Goal: Task Accomplishment & Management: Complete application form

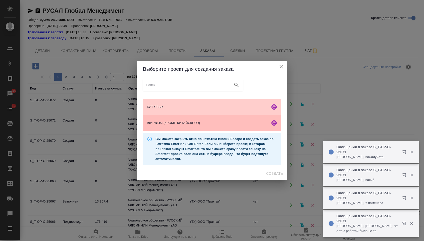
click at [203, 126] on span "Все языки (КРОМЕ КИТАЙСКОГО)" at bounding box center [207, 123] width 121 height 5
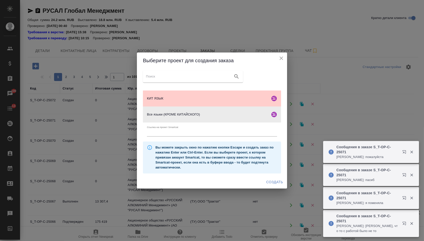
click at [278, 189] on div "Создать" at bounding box center [212, 182] width 150 height 13
click at [277, 187] on button "Создать" at bounding box center [275, 182] width 21 height 9
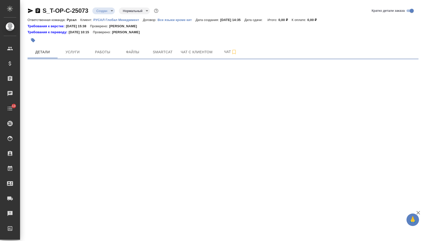
select select "RU"
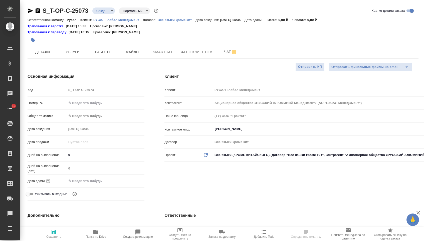
click at [93, 104] on input "text" at bounding box center [106, 102] width 78 height 7
paste input "Lor ipsumdol: Sitametcon A: elitseddo Ei: tempori Utlabo etdolore: Magnaa-enima…"
type input "Lor ipsumdol: Sitametcon A: elitseddo Ei: tempori Utlabo etdolore: Magnaa-enima…"
type textarea "x"
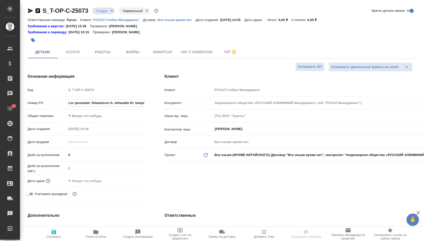
type textarea "x"
select select "RU"
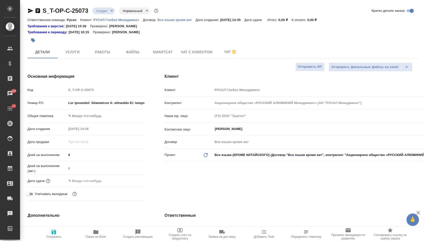
type textarea "x"
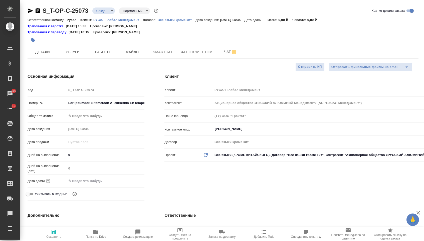
type textarea "x"
click at [100, 103] on input "text" at bounding box center [106, 102] width 78 height 7
paste input "Т-ОП-С-46696"
type input "Т-ОП-С-46696"
type textarea "x"
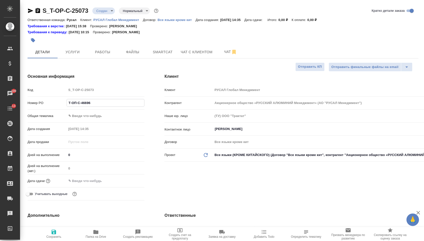
type textarea "x"
type input "Т-ОП-С-46696"
click at [89, 185] on input "text" at bounding box center [89, 181] width 44 height 7
click at [128, 183] on icon "button" at bounding box center [130, 181] width 6 height 6
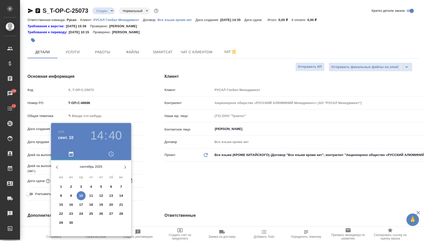
click at [82, 195] on p "10" at bounding box center [81, 196] width 4 height 5
type input "10.09.2025 14:40"
type textarea "x"
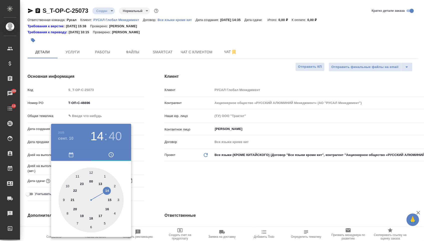
type textarea "x"
click at [108, 208] on div at bounding box center [91, 200] width 65 height 65
type input "10.09.2025 16:40"
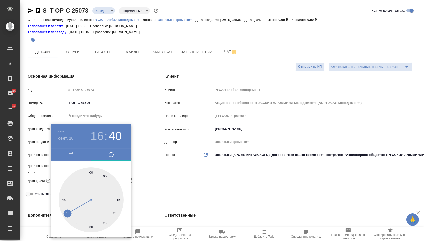
type textarea "x"
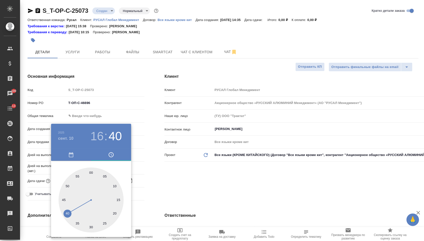
type textarea "x"
drag, startPoint x: 90, startPoint y: 173, endPoint x: 95, endPoint y: 173, distance: 5.0
click at [90, 173] on div at bounding box center [91, 200] width 65 height 65
type input "10.09.2025 16:00"
type textarea "x"
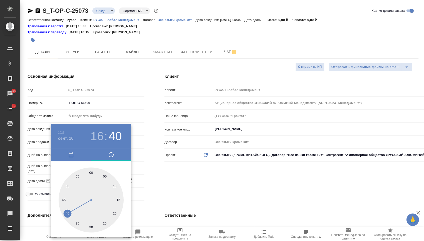
type textarea "x"
click at [186, 181] on div at bounding box center [212, 120] width 424 height 241
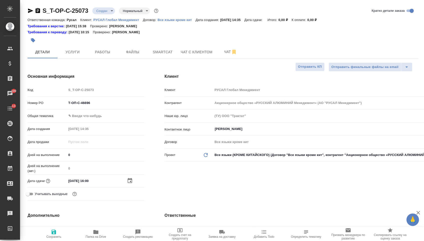
type textarea "x"
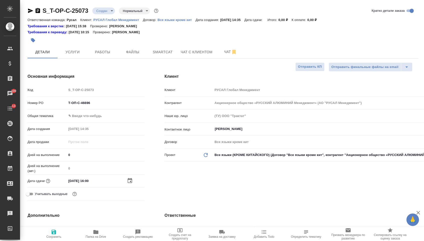
type textarea "x"
click at [89, 118] on body "🙏 .cls-1 fill:#fff; AWATERA Menshikova Aleksandra Клиенты Спецификации Заказы 1…" at bounding box center [212, 120] width 424 height 241
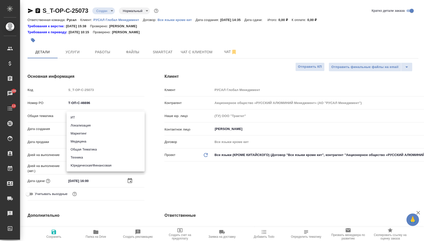
click at [81, 159] on li "Техника" at bounding box center [106, 158] width 78 height 8
type input "tech"
type textarea "x"
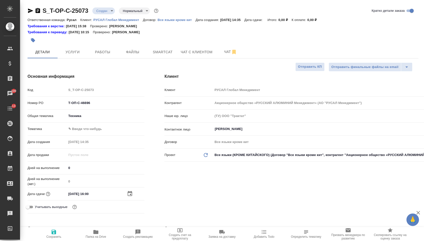
click at [84, 129] on body "🙏 .cls-1 fill:#fff; AWATERA Menshikova Aleksandra Клиенты Спецификации Заказы 1…" at bounding box center [212, 120] width 424 height 241
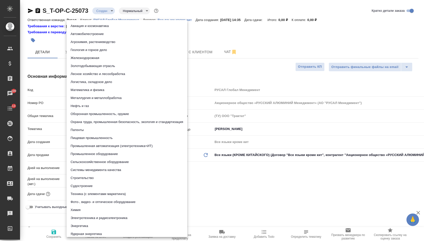
click at [107, 228] on li "Энергетика" at bounding box center [127, 226] width 121 height 8
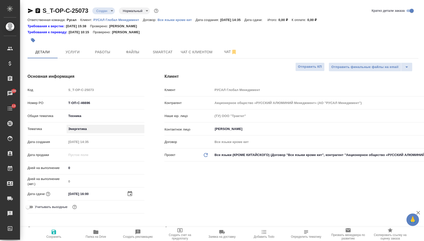
type textarea "x"
type input "5a8b8b956a9677013d343d87"
click at [50, 241] on button "Сохранить" at bounding box center [54, 234] width 42 height 14
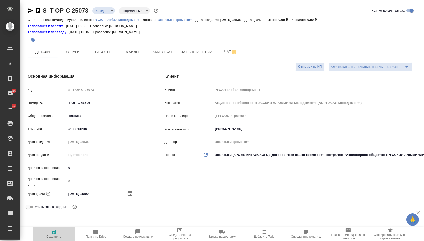
type textarea "x"
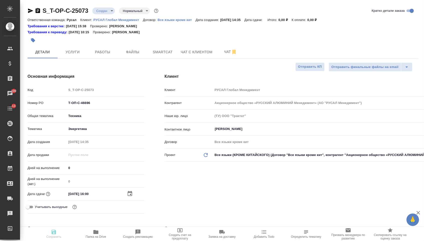
type textarea "x"
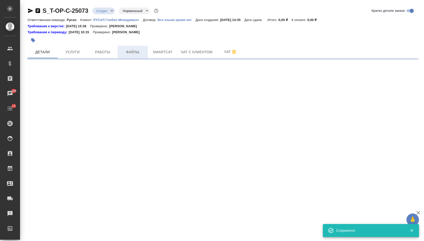
select select "RU"
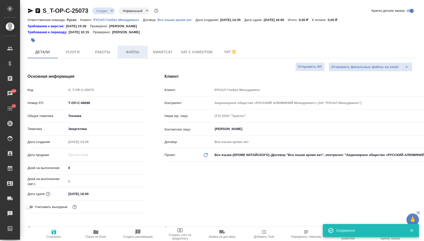
click at [132, 55] on span "Файлы" at bounding box center [133, 52] width 24 height 6
type textarea "x"
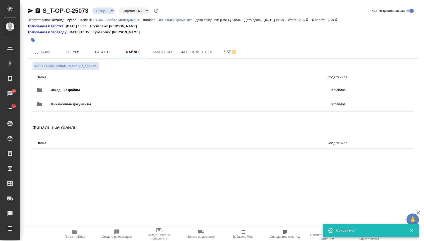
click at [77, 89] on span "Исходные файлы" at bounding box center [128, 90] width 155 height 5
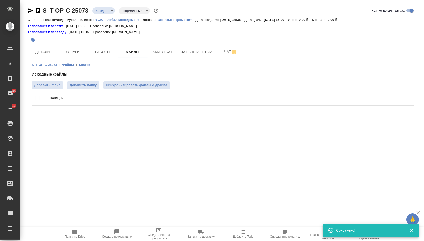
click at [41, 82] on div "Исходные файлы Добавить файл Добавить папку Синхронизировать файлы с драйва Фай…" at bounding box center [223, 90] width 383 height 36
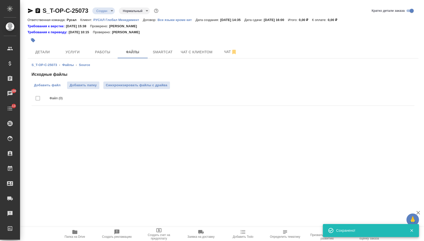
click at [44, 86] on span "Добавить файл" at bounding box center [47, 85] width 27 height 5
click at [0, 0] on input "Добавить файл" at bounding box center [0, 0] width 0 height 0
click at [70, 45] on div at bounding box center [158, 40] width 261 height 11
click at [70, 50] on span "Услуги" at bounding box center [73, 52] width 24 height 6
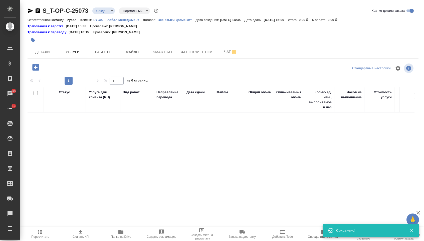
click at [45, 61] on div "S_T-OP-C-25073 Создан new Нормальный normal Кратко детали заказа Ответственная …" at bounding box center [223, 104] width 397 height 208
click at [37, 67] on icon "button" at bounding box center [35, 67] width 7 height 7
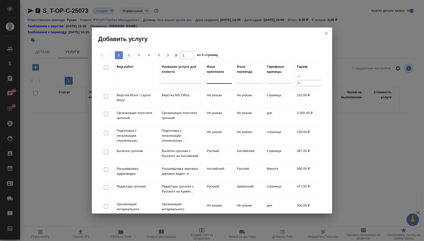
drag, startPoint x: 37, startPoint y: 67, endPoint x: 225, endPoint y: 83, distance: 188.0
click at [225, 83] on div at bounding box center [219, 79] width 25 height 10
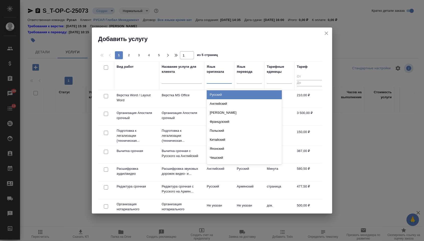
click at [222, 96] on div "Русский" at bounding box center [244, 94] width 75 height 9
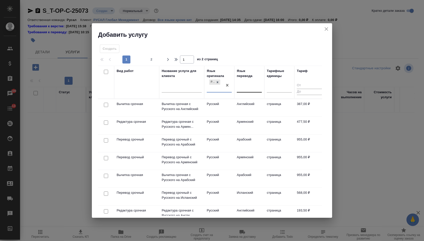
click at [246, 88] on div at bounding box center [249, 87] width 25 height 7
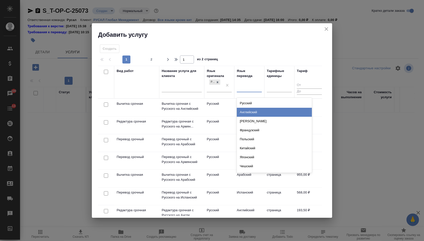
click at [246, 114] on div "Английский" at bounding box center [274, 112] width 75 height 9
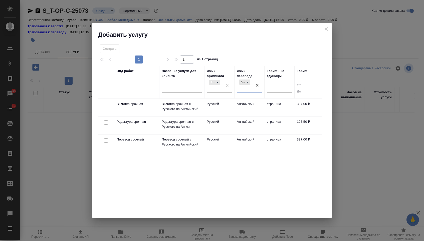
click at [104, 140] on input "checkbox" at bounding box center [106, 141] width 4 height 4
checkbox input "true"
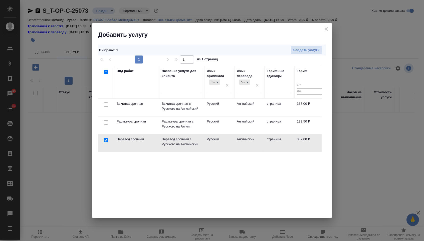
click at [106, 125] on div at bounding box center [105, 122] width 11 height 7
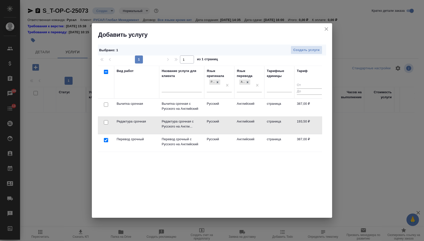
click at [106, 123] on input "checkbox" at bounding box center [106, 122] width 4 height 4
checkbox input "true"
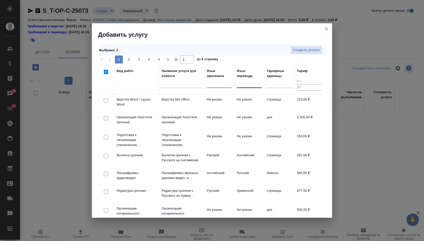
click at [105, 102] on input "checkbox" at bounding box center [106, 100] width 4 height 4
checkbox input "true"
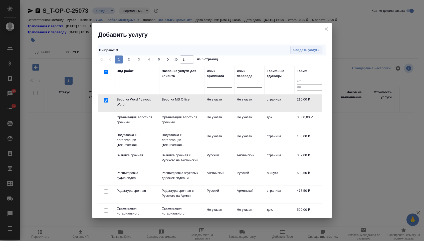
click at [302, 49] on span "Создать услуги" at bounding box center [307, 50] width 26 height 6
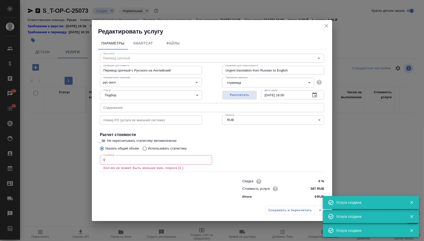
type input "Перевод срочный"
type input "Перевод срочный с Русского на Английский"
type input "Urgent translation from Russian to English"
type input "рус-англ"
type input "387 RUB"
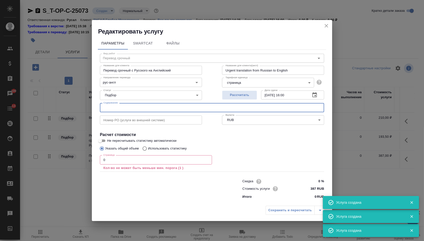
click at [121, 109] on input "text" at bounding box center [212, 107] width 224 height 9
paste input "Доклад Заикиной к заседанию НС СР 28 июля (июнь 2025 г.)"
type input "Доклад Заикиной к заседанию НС СР 28 июля (июнь 2025 г.)"
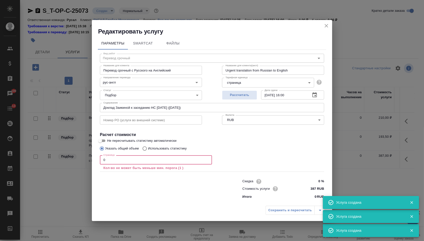
click at [106, 163] on input "0" at bounding box center [156, 160] width 112 height 9
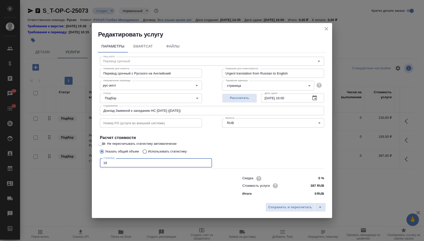
type input "1"
type input "3600"
click at [270, 211] on span "Сохранить и пересчитать" at bounding box center [291, 208] width 44 height 6
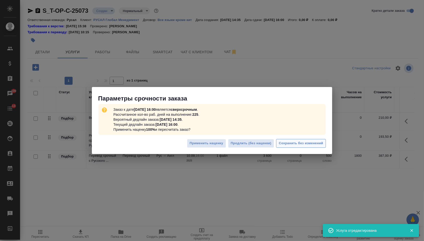
click at [298, 142] on span "Сохранить без изменений" at bounding box center [301, 144] width 44 height 6
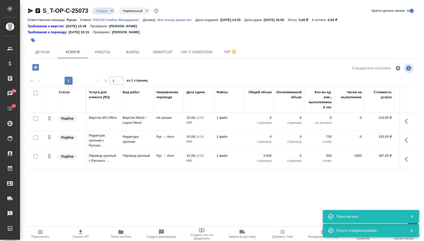
type input "urgent"
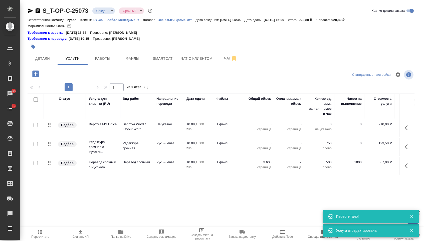
click at [263, 149] on p "страница" at bounding box center [259, 148] width 25 height 5
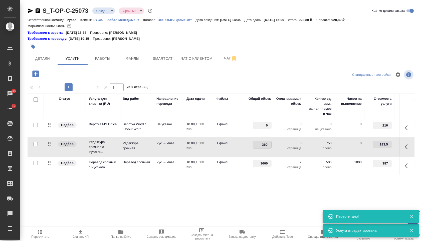
type input "3600"
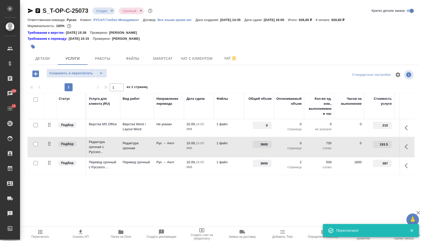
drag, startPoint x: 265, startPoint y: 127, endPoint x: 276, endPoint y: 127, distance: 11.3
type input "2"
drag, startPoint x: 238, startPoint y: 200, endPoint x: 211, endPoint y: 185, distance: 30.9
click at [238, 200] on div "Статус Услуга для клиента (RU) Вид работ Направление перевода Дата сдачи Файлы …" at bounding box center [221, 148] width 387 height 108
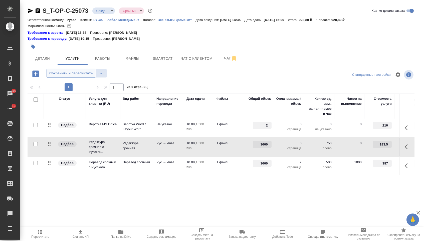
click at [84, 72] on button "Сохранить и пересчитать" at bounding box center [71, 73] width 49 height 9
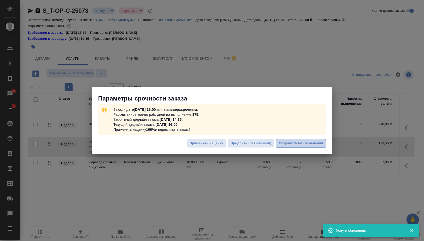
click at [302, 145] on span "Сохранить без изменений" at bounding box center [301, 144] width 44 height 6
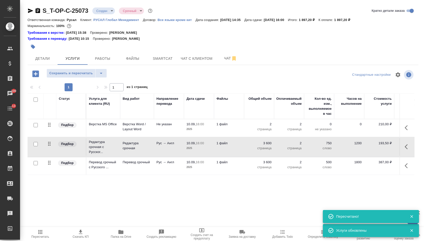
drag, startPoint x: 48, startPoint y: 145, endPoint x: 49, endPoint y: 173, distance: 27.8
click at [49, 173] on table "Статус Услуга для клиента (RU) Вид работ Направление перевода Дата сдачи Файлы …" at bounding box center [264, 135] width 472 height 82
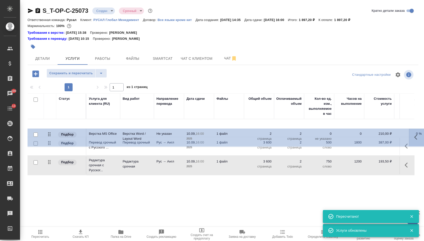
drag, startPoint x: 48, startPoint y: 128, endPoint x: 49, endPoint y: 176, distance: 47.9
click at [49, 176] on table "Статус Услуга для клиента (RU) Вид работ Направление перевода Дата сдачи Файлы …" at bounding box center [264, 135] width 472 height 82
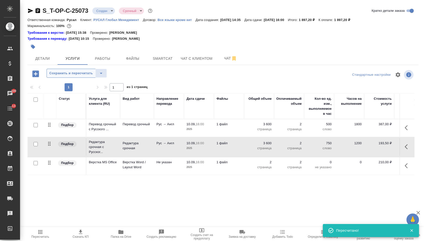
click at [91, 75] on span "Сохранить и пересчитать" at bounding box center [71, 74] width 44 height 6
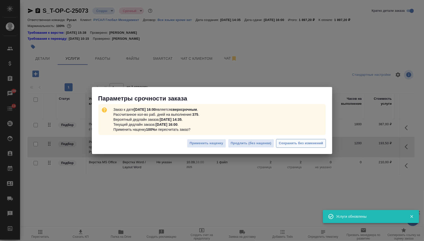
click at [293, 142] on span "Сохранить без изменений" at bounding box center [301, 144] width 44 height 6
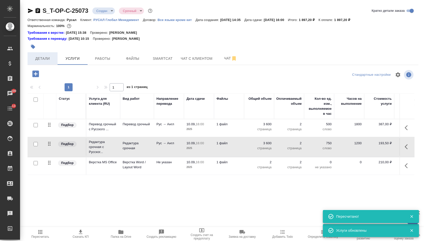
click at [45, 57] on button "Детали" at bounding box center [43, 58] width 30 height 13
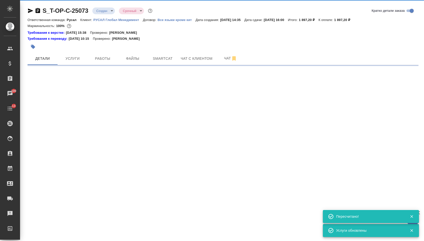
click at [110, 11] on body "🙏 .cls-1 fill:#fff; AWATERA Menshikova Aleksandra Клиенты Спецификации Заказы 1…" at bounding box center [212, 120] width 424 height 241
select select "RU"
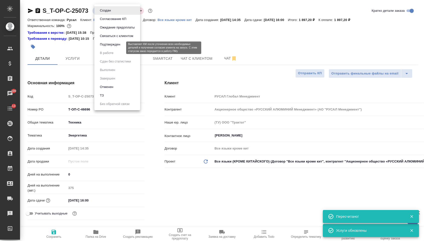
click at [111, 47] on button "Подтвержден" at bounding box center [110, 45] width 24 height 6
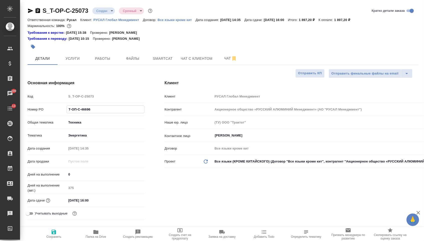
drag, startPoint x: 98, startPoint y: 111, endPoint x: 57, endPoint y: 108, distance: 41.2
click at [57, 109] on div "Номер PO Т-ОП-С-46696" at bounding box center [86, 109] width 117 height 9
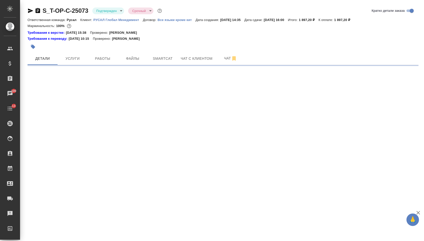
select select "RU"
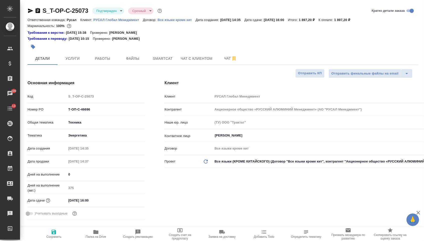
type textarea "x"
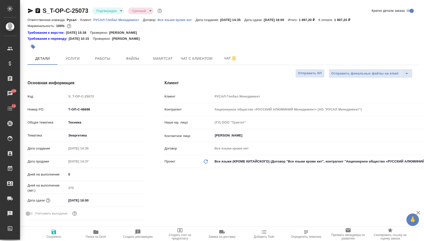
type textarea "x"
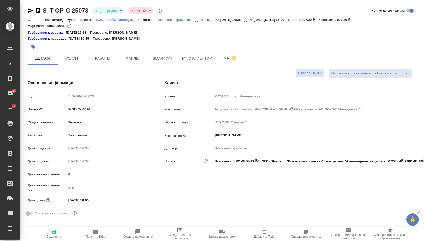
type textarea "x"
select select "RU"
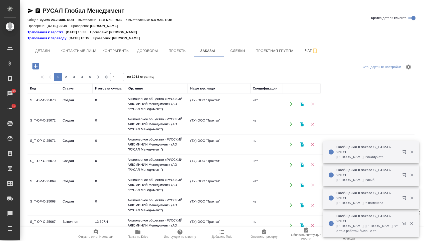
drag, startPoint x: 0, startPoint y: 0, endPoint x: 36, endPoint y: 64, distance: 73.1
click at [36, 60] on div "Стандартные настройки 1 2 3 4 5 1 из 1013 страниц Код Статус Итоговая сумма Юр.…" at bounding box center [223, 169] width 391 height 224
click at [36, 64] on icon "button" at bounding box center [35, 66] width 7 height 7
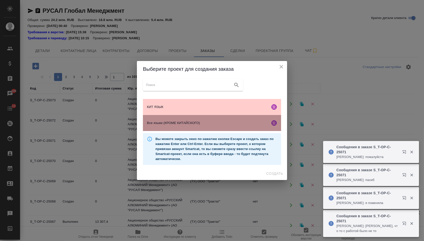
click at [205, 126] on span "Все языки (КРОМЕ КИТАЙСКОГО)" at bounding box center [207, 123] width 121 height 5
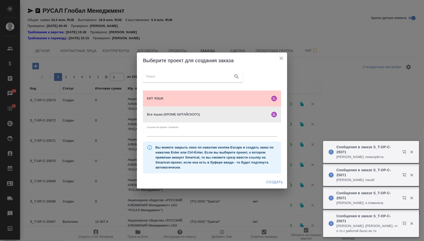
click at [269, 182] on span "Создать" at bounding box center [275, 182] width 17 height 6
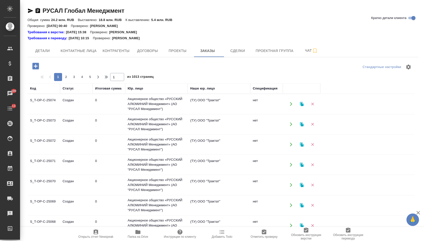
click at [36, 66] on icon "button" at bounding box center [35, 66] width 9 height 9
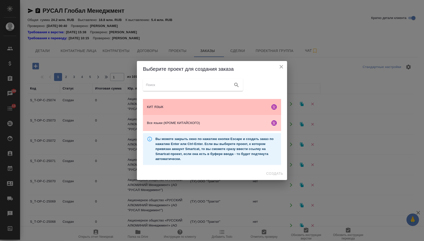
click at [171, 106] on span "КИТ ЯЗЫК" at bounding box center [207, 107] width 121 height 5
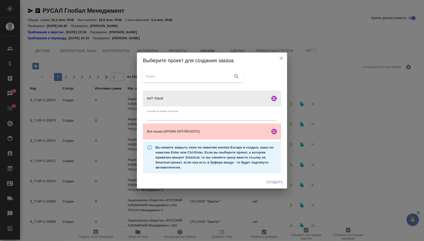
click at [269, 184] on span "Создать" at bounding box center [275, 182] width 17 height 6
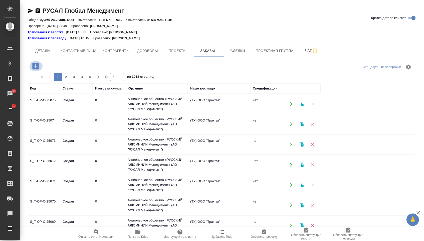
click at [40, 67] on icon "button" at bounding box center [35, 66] width 9 height 9
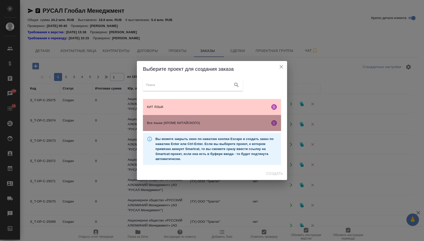
click at [192, 124] on span "Все языки (КРОМЕ КИТАЙСКОГО)" at bounding box center [207, 123] width 121 height 5
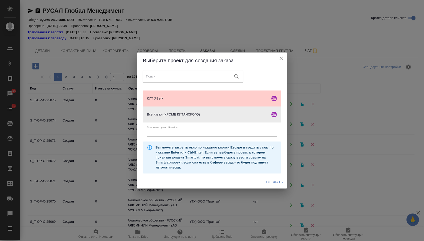
click at [270, 183] on span "Создать" at bounding box center [275, 182] width 17 height 6
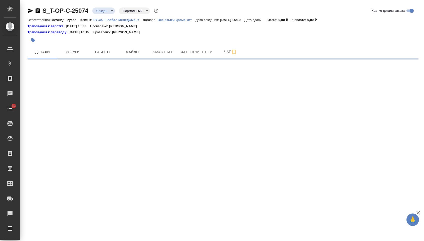
select select "RU"
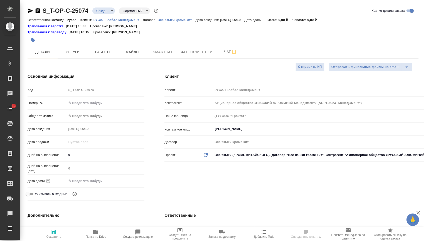
type input "[PERSON_NAME]"
type textarea "x"
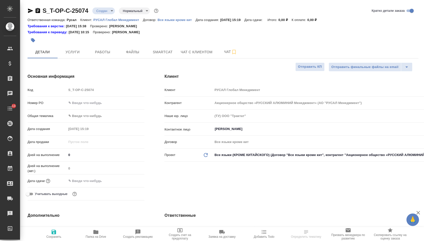
type textarea "x"
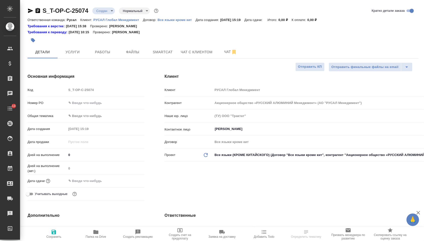
click at [104, 105] on input "text" at bounding box center [106, 102] width 78 height 7
paste input "Т-ОП-С-46693"
type input "Т-ОП-С-46693"
type textarea "x"
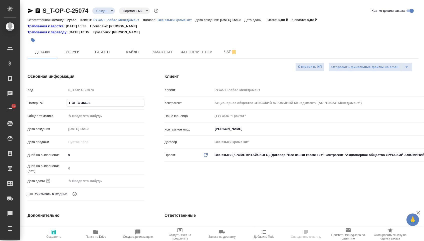
type textarea "x"
type input "Т-ОП-С-46693"
click at [86, 180] on input "text" at bounding box center [89, 181] width 44 height 7
click at [134, 183] on div at bounding box center [136, 181] width 18 height 6
click at [130, 183] on icon "button" at bounding box center [130, 181] width 6 height 6
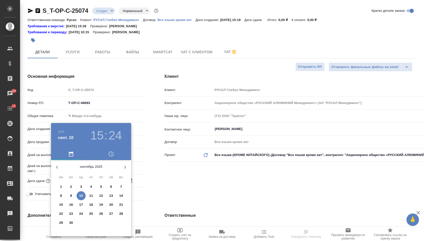
click at [99, 197] on span "12" at bounding box center [101, 196] width 9 height 5
type input "12.09.2025 15:24"
type textarea "x"
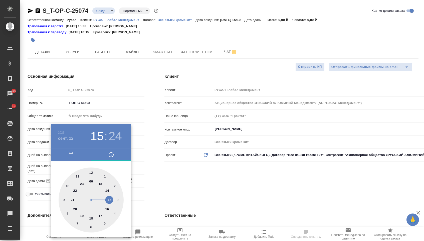
click at [66, 186] on div at bounding box center [91, 200] width 65 height 65
type input "12.09.2025 10:24"
type textarea "x"
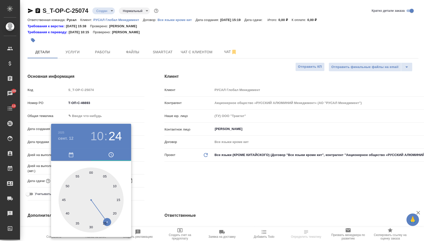
type textarea "x"
type input "12.09.2025 10:00"
click at [91, 173] on div at bounding box center [91, 200] width 65 height 65
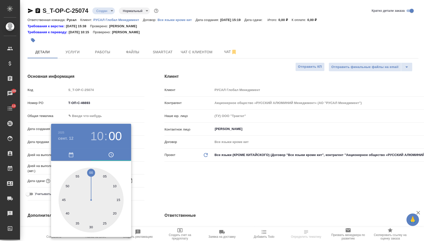
type textarea "x"
click at [153, 194] on div at bounding box center [212, 120] width 424 height 241
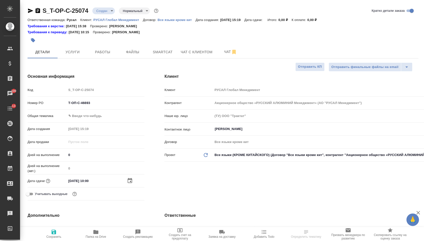
type textarea "x"
select select "RU"
type textarea "x"
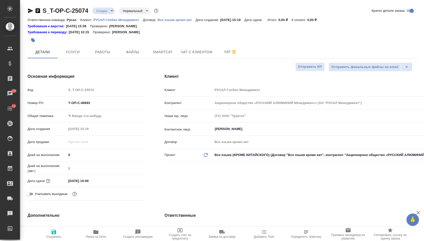
type textarea "x"
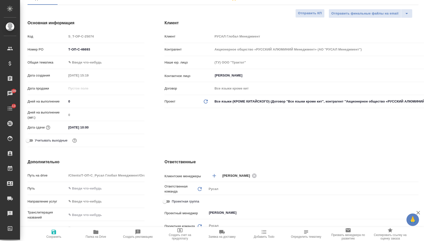
scroll to position [101, 0]
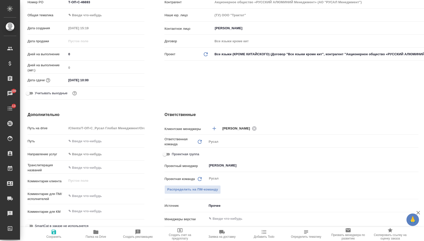
type textarea "x"
click at [90, 201] on textarea at bounding box center [106, 196] width 78 height 9
paste textarea ": Для согласования доверенностей на русском языке в системе СЭД Нужно особое вн…"
type textarea "x"
type textarea ": Для согласования доверенностей на русском языке в системе СЭД Нужно особое вн…"
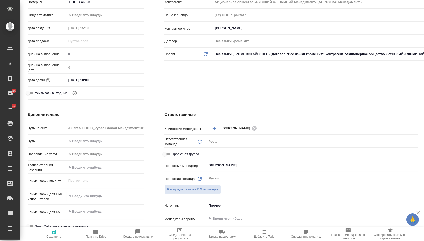
type textarea "x"
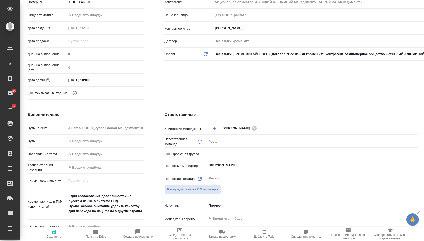
type textarea "x"
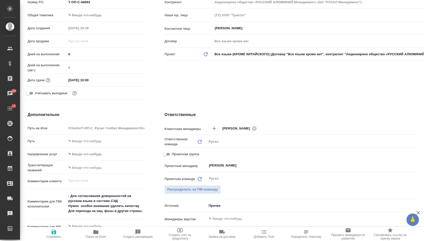
type textarea "x"
drag, startPoint x: 71, startPoint y: 198, endPoint x: 58, endPoint y: 198, distance: 13.3
click at [58, 198] on div "Комментарии для ПМ/исполнителей : Для согласования доверенностей на русском язы…" at bounding box center [86, 204] width 117 height 27
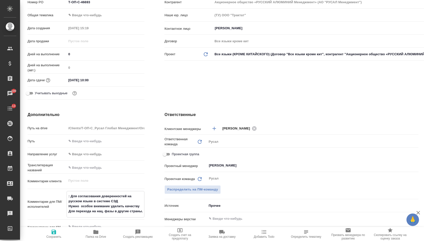
type textarea "x"
type textarea "Для согласования доверенностей на русском языке в системе СЭД Нужно особое вним…"
type textarea "x"
type textarea "Для согласования доверенностей на русском языке в системе СЭД Нужно особое вним…"
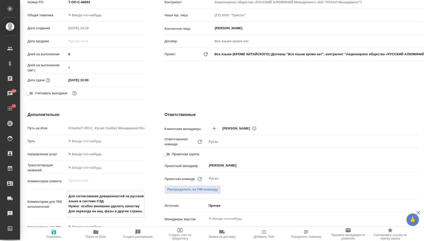
type textarea "x"
click at [59, 229] on span "Сохранить" at bounding box center [54, 234] width 36 height 10
type textarea "x"
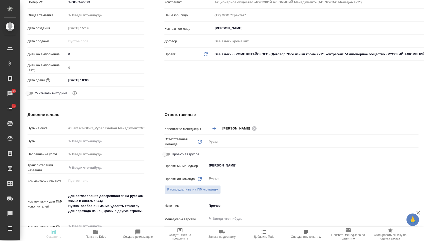
type textarea "x"
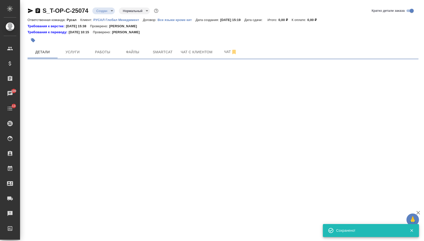
scroll to position [0, 0]
select select "RU"
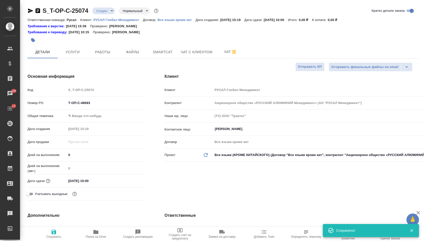
type textarea "x"
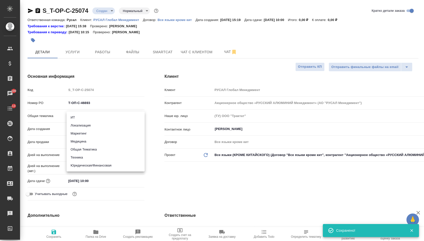
click at [98, 115] on body "🙏 .cls-1 fill:#fff; AWATERA Menshikova Aleksandra Клиенты Спецификации Заказы 1…" at bounding box center [212, 120] width 424 height 241
drag, startPoint x: 87, startPoint y: 165, endPoint x: 87, endPoint y: 155, distance: 10.0
click at [87, 166] on li "Юридическая/Финансовая" at bounding box center [106, 166] width 78 height 8
type input "yr-fn"
type textarea "x"
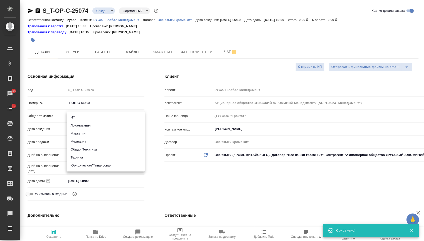
type textarea "x"
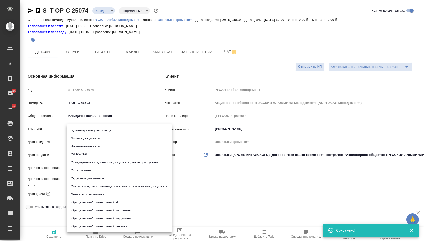
click at [86, 132] on body "🙏 .cls-1 fill:#fff; AWATERA Menshikova Aleksandra Клиенты Спецификации Заказы 1…" at bounding box center [212, 120] width 424 height 241
click at [90, 163] on li "Стандартные юридические документы, договоры, уставы" at bounding box center [120, 163] width 106 height 8
type textarea "x"
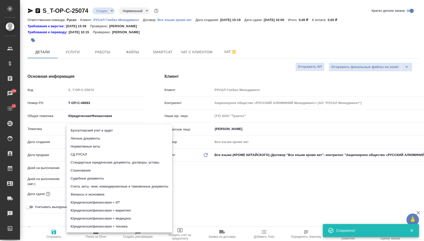
type input "5f647205b73bc97568ca66bf"
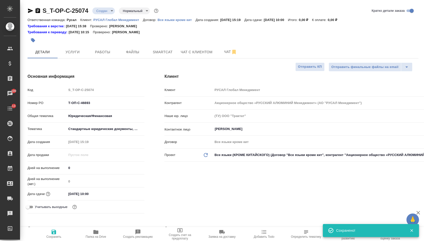
click at [54, 235] on icon "button" at bounding box center [54, 232] width 6 height 6
type textarea "x"
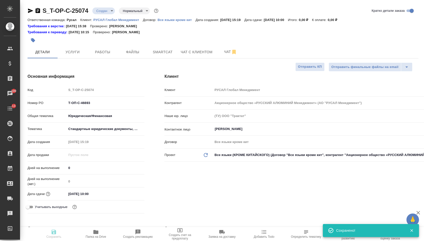
type textarea "x"
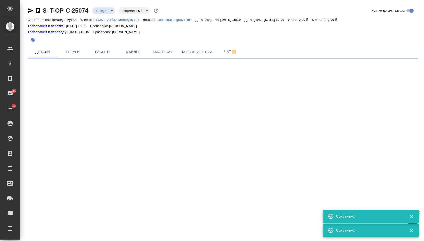
select select "RU"
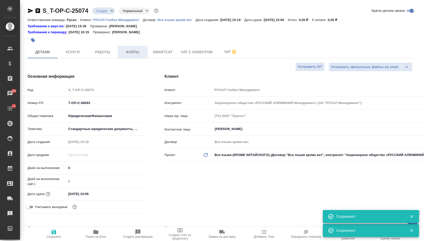
click at [137, 52] on span "Файлы" at bounding box center [133, 52] width 24 height 6
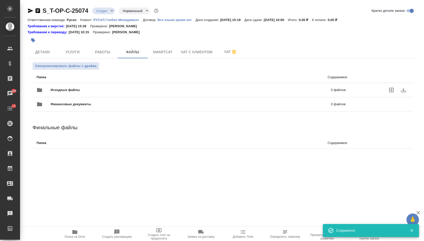
click at [89, 88] on div "Исходные файлы 0 файлов" at bounding box center [191, 90] width 309 height 12
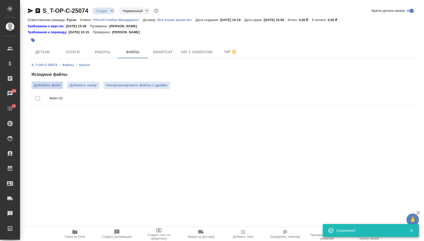
click at [51, 85] on span "Добавить файл" at bounding box center [47, 85] width 27 height 5
click at [0, 0] on input "Добавить файл" at bounding box center [0, 0] width 0 height 0
click at [61, 55] on span "Услуги" at bounding box center [73, 52] width 24 height 6
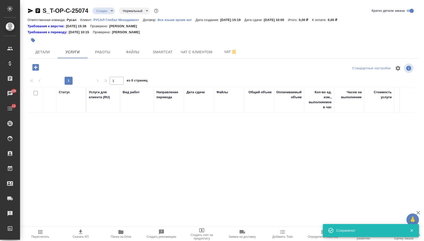
click at [36, 65] on icon "button" at bounding box center [35, 67] width 9 height 9
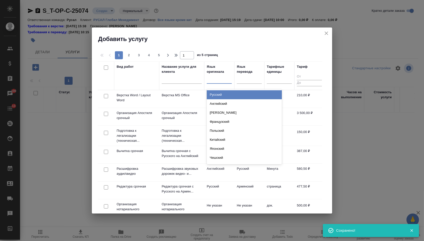
click at [224, 82] on div at bounding box center [219, 78] width 25 height 7
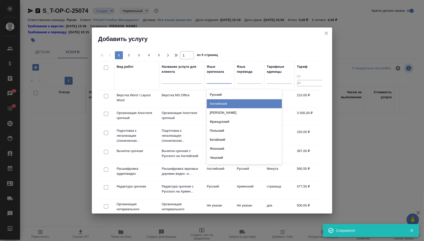
click at [224, 105] on div "Английский" at bounding box center [244, 103] width 75 height 9
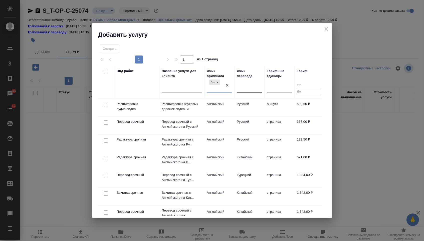
click at [250, 89] on div at bounding box center [249, 87] width 25 height 7
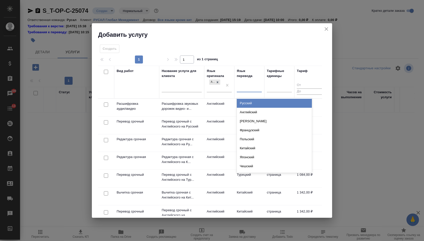
click at [250, 102] on div "Русский" at bounding box center [274, 103] width 75 height 9
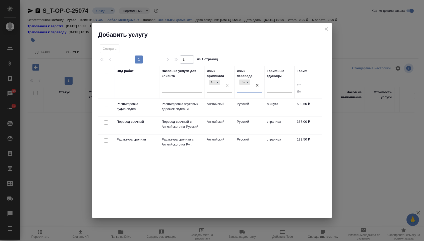
click at [104, 123] on input "checkbox" at bounding box center [106, 123] width 4 height 4
checkbox input "true"
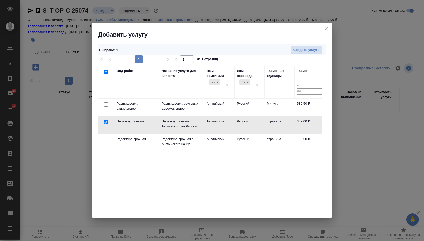
click at [104, 141] on input "checkbox" at bounding box center [106, 140] width 4 height 4
checkbox input "true"
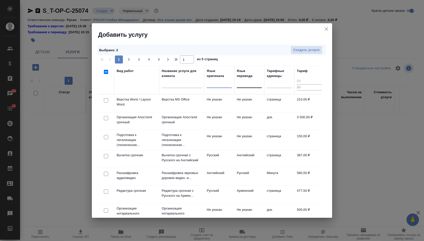
click at [107, 100] on input "checkbox" at bounding box center [106, 100] width 4 height 4
checkbox input "true"
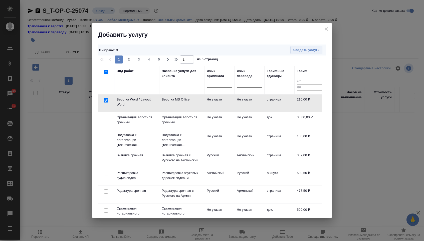
click at [303, 51] on span "Создать услуги" at bounding box center [307, 50] width 26 height 6
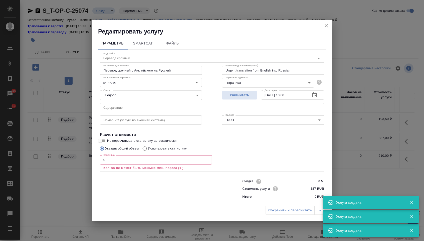
click at [134, 111] on input "text" at bounding box center [212, 107] width 224 height 9
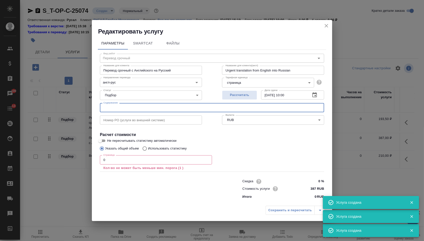
paste input "Доверенности для агентов"
type input "Доверенности для агентов"
click at [111, 161] on input "0" at bounding box center [156, 160] width 112 height 9
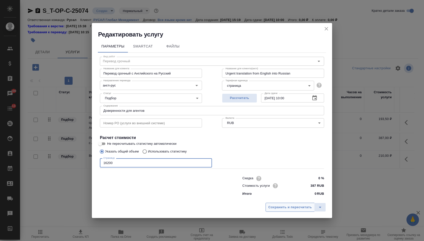
type input "16200"
click at [286, 211] on span "Сохранить и пересчитать" at bounding box center [291, 208] width 44 height 6
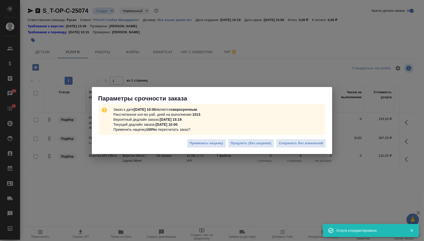
click at [282, 138] on div "Применить наценку Продлить (без наценки) Сохранить без изменений" at bounding box center [212, 146] width 240 height 18
click at [283, 141] on span "Сохранить без изменений" at bounding box center [301, 144] width 44 height 6
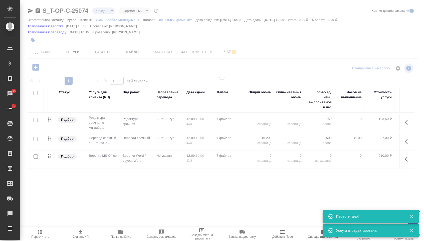
type input "urgent"
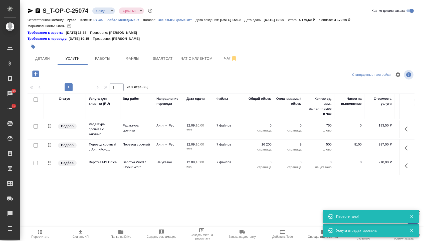
click at [261, 127] on p "0" at bounding box center [259, 125] width 25 height 5
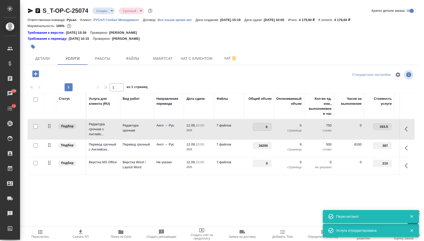
click at [261, 127] on input "0" at bounding box center [262, 126] width 18 height 7
type input "16200"
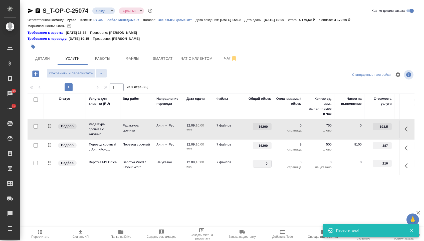
drag, startPoint x: 263, startPoint y: 169, endPoint x: 283, endPoint y: 169, distance: 20.5
type input "09"
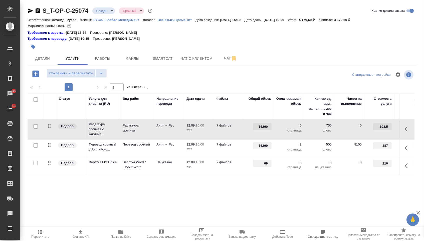
click at [268, 191] on div "Статус Услуга для клиента (RU) Вид работ Направление перевода Дата сдачи Файлы …" at bounding box center [221, 148] width 387 height 108
drag, startPoint x: 263, startPoint y: 166, endPoint x: 277, endPoint y: 166, distance: 14.8
click at [277, 166] on tr "Подбор Верстка MS Office Верстка Word / Layout Word Не указан 12.09, 10:00 2025…" at bounding box center [264, 167] width 472 height 18
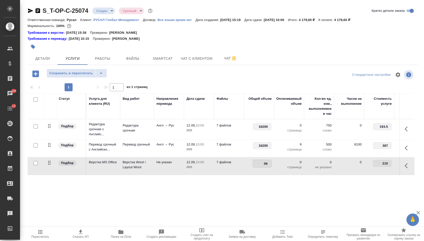
type input "9"
click at [264, 191] on div "Статус Услуга для клиента (RU) Вид работ Направление перевода Дата сдачи Файлы …" at bounding box center [221, 148] width 387 height 108
click at [78, 73] on span "Сохранить и пересчитать" at bounding box center [71, 74] width 44 height 6
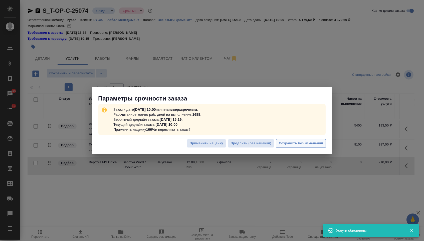
click at [295, 145] on span "Сохранить без изменений" at bounding box center [301, 144] width 44 height 6
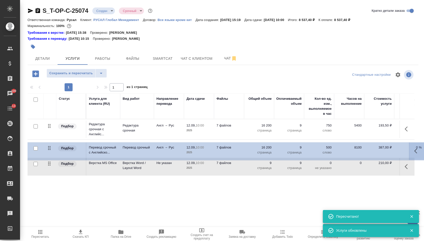
drag, startPoint x: 49, startPoint y: 147, endPoint x: 49, endPoint y: 126, distance: 21.0
click at [49, 126] on tbody "Подбор Редактура срочная с Английс... Редактура срочная Англ → Рус 12.09, 10:00…" at bounding box center [264, 147] width 472 height 57
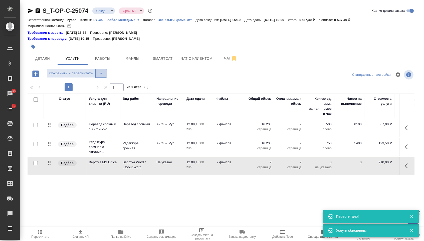
click at [101, 74] on icon "split button" at bounding box center [101, 73] width 6 height 6
click at [101, 91] on ul "Сохранить" at bounding box center [79, 87] width 62 height 12
click at [99, 88] on li "Сохранить" at bounding box center [79, 87] width 62 height 8
click at [54, 59] on span "Детали" at bounding box center [43, 59] width 24 height 6
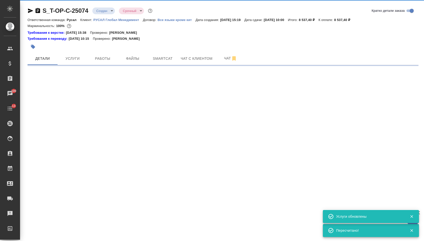
select select "RU"
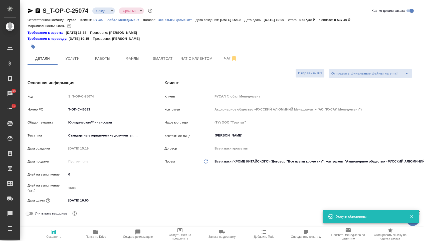
click at [101, 13] on body "🙏 .cls-1 fill:#fff; AWATERA Menshikova Aleksandra Клиенты Спецификации Заказы 1…" at bounding box center [212, 120] width 424 height 241
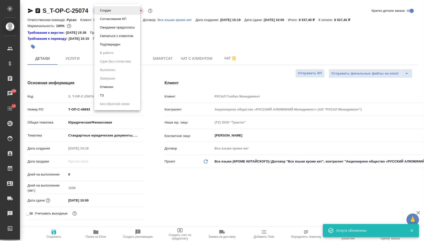
click at [111, 47] on button "Подтвержден" at bounding box center [110, 45] width 24 height 6
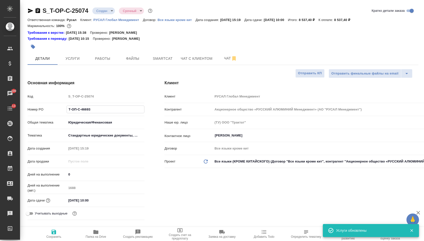
drag, startPoint x: 100, startPoint y: 114, endPoint x: 49, endPoint y: 112, distance: 51.6
click at [49, 112] on div "Номер PO Т-ОП-С-46693" at bounding box center [86, 109] width 117 height 9
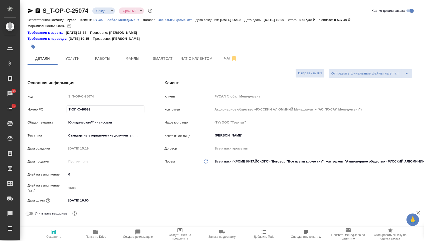
type textarea "x"
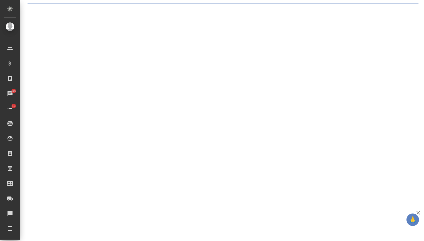
select select "RU"
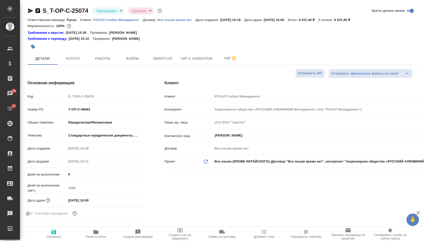
type textarea "x"
click at [31, 8] on icon "button" at bounding box center [31, 11] width 6 height 6
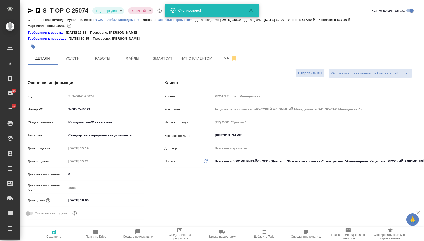
type textarea "x"
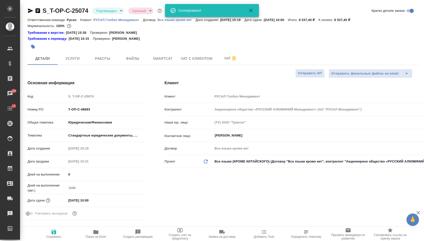
type textarea "x"
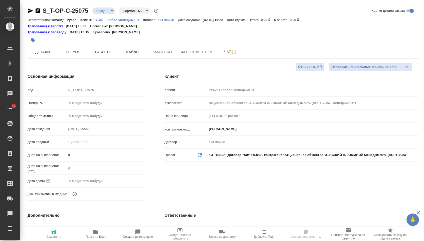
select select "RU"
type textarea "x"
click at [96, 101] on input "text" at bounding box center [106, 102] width 78 height 7
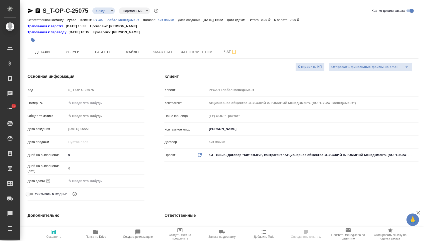
type textarea "x"
paste input "Т-ОП-С-46694"
type input "Т-ОП-С-46694"
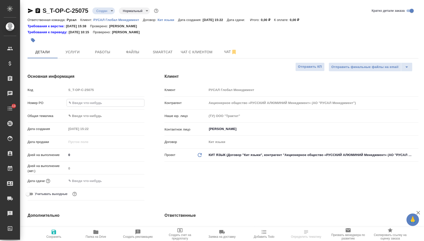
type textarea "x"
type input "Т-ОП-С-46694"
click at [96, 188] on div "Дата сдачи" at bounding box center [86, 183] width 117 height 13
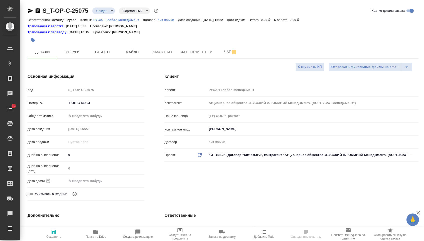
click at [96, 182] on input "text" at bounding box center [89, 181] width 44 height 7
click at [129, 182] on icon "button" at bounding box center [130, 181] width 6 height 6
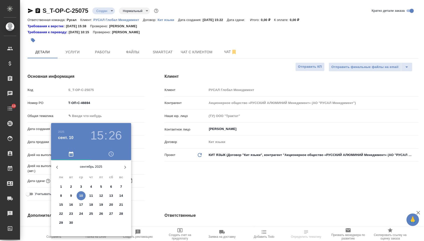
type textarea "x"
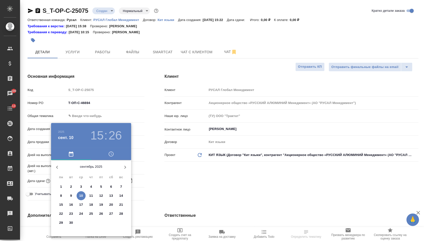
type textarea "x"
click at [80, 203] on button "17" at bounding box center [81, 205] width 9 height 9
type input "17.09.2025 15:26"
type textarea "x"
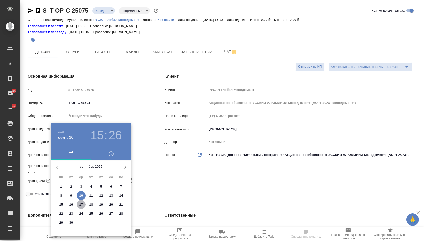
type textarea "x"
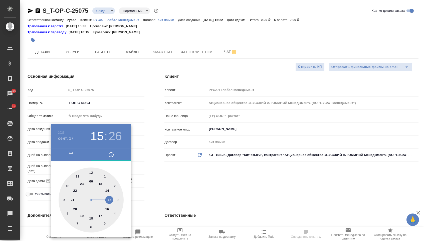
click at [106, 209] on div at bounding box center [91, 200] width 65 height 65
type input "17.09.2025 16:26"
type textarea "x"
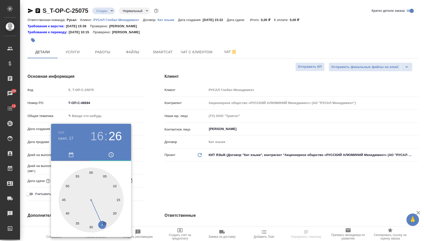
click at [91, 171] on div at bounding box center [91, 200] width 65 height 65
type input "17.09.2025 16:00"
type textarea "x"
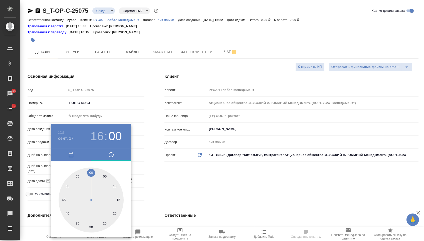
drag, startPoint x: 168, startPoint y: 173, endPoint x: 164, endPoint y: 172, distance: 4.1
click at [168, 173] on div at bounding box center [212, 120] width 424 height 241
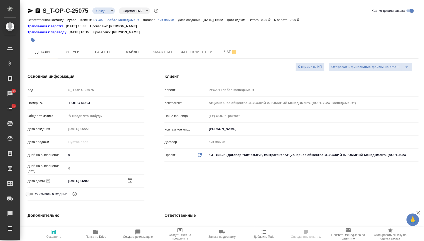
select select "RU"
type textarea "x"
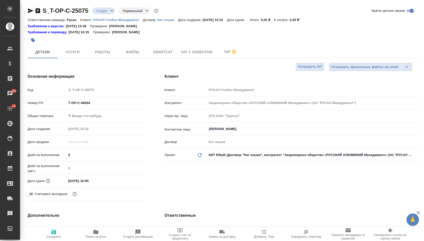
type textarea "x"
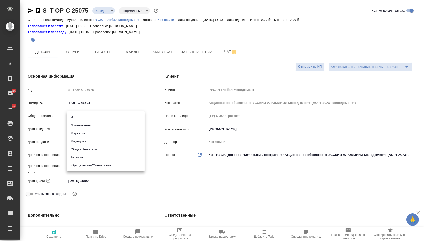
click at [95, 117] on body "🙏 .cls-1 fill:#fff; AWATERA Menshikova Aleksandra Клиенты Спецификации Заказы 1…" at bounding box center [212, 120] width 424 height 241
click at [94, 165] on li "Юридическая/Финансовая" at bounding box center [106, 166] width 78 height 8
type input "yr-fn"
type textarea "x"
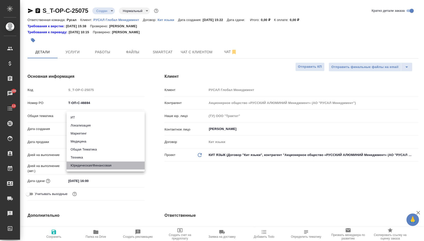
type textarea "x"
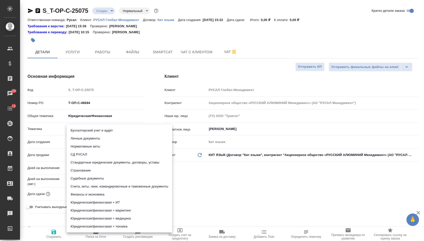
click at [90, 132] on body "🙏 .cls-1 fill:#fff; AWATERA Menshikova Aleksandra Клиенты Спецификации Заказы 1…" at bounding box center [212, 120] width 424 height 241
click at [88, 163] on li "Стандартные юридические документы, договоры, уставы" at bounding box center [120, 163] width 106 height 8
type textarea "x"
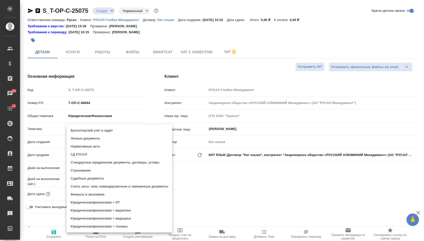
type input "5f647205b73bc97568ca66bf"
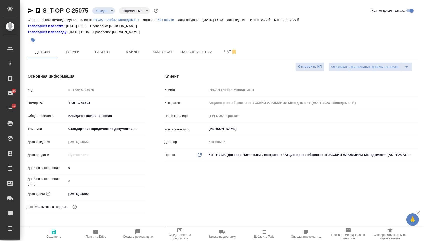
click at [60, 231] on span "Сохранить" at bounding box center [54, 234] width 36 height 10
type textarea "x"
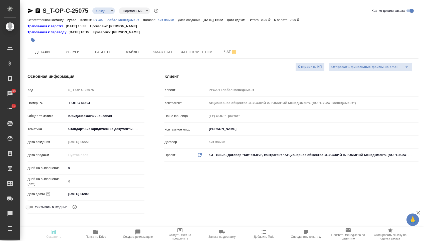
type textarea "x"
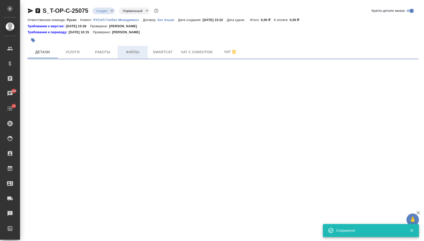
select select "RU"
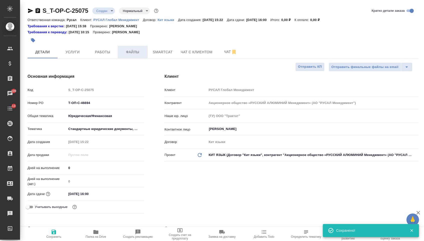
click at [143, 55] on span "Файлы" at bounding box center [133, 52] width 24 height 6
type textarea "x"
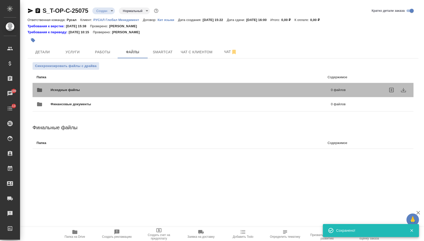
click at [77, 85] on div "Исходные файлы 0 файлов" at bounding box center [191, 90] width 309 height 12
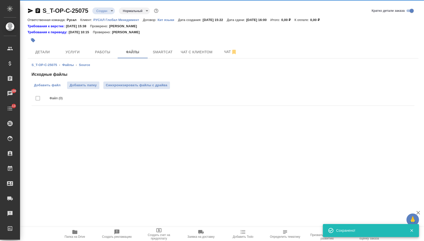
click at [51, 86] on span "Добавить файл" at bounding box center [47, 85] width 27 height 5
click at [0, 0] on input "Добавить файл" at bounding box center [0, 0] width 0 height 0
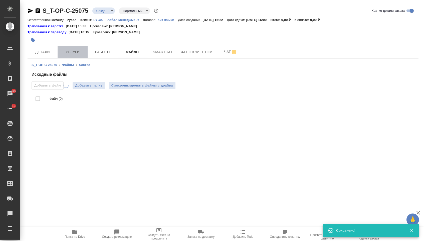
click at [73, 50] on span "Услуги" at bounding box center [73, 52] width 24 height 6
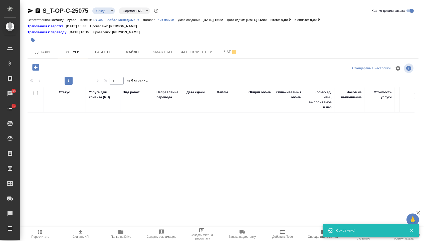
click at [36, 68] on icon "button" at bounding box center [35, 67] width 9 height 9
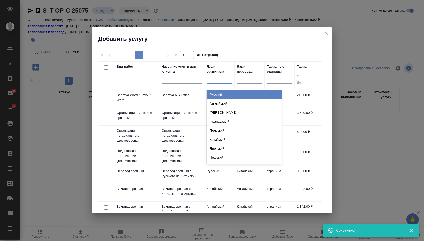
drag, startPoint x: 227, startPoint y: 81, endPoint x: 227, endPoint y: 98, distance: 16.8
click at [227, 81] on div at bounding box center [219, 78] width 25 height 7
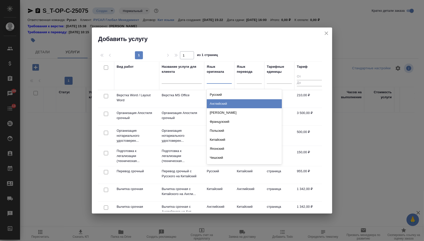
click at [224, 96] on div "Русский" at bounding box center [244, 94] width 75 height 9
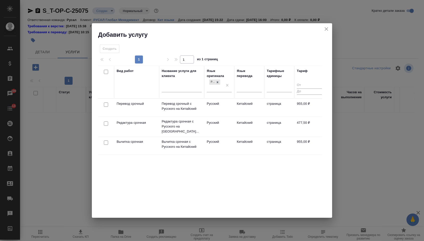
click at [104, 104] on input "checkbox" at bounding box center [106, 105] width 4 height 4
checkbox input "true"
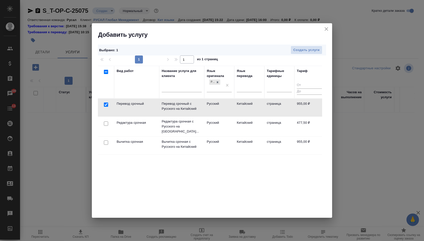
click at [105, 122] on input "checkbox" at bounding box center [106, 124] width 4 height 4
checkbox input "true"
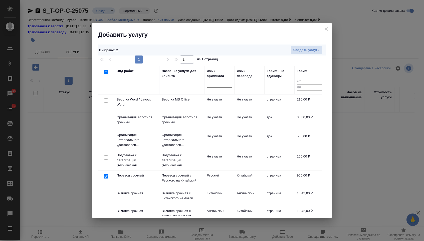
click at [103, 101] on div at bounding box center [105, 100] width 11 height 7
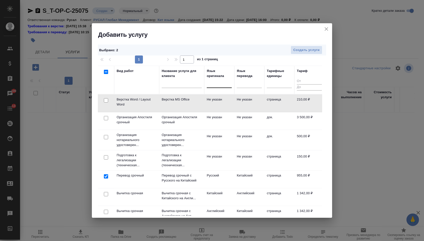
click at [102, 102] on div at bounding box center [105, 100] width 11 height 7
click at [106, 102] on input "checkbox" at bounding box center [106, 100] width 4 height 4
checkbox input "true"
click at [309, 49] on span "Создать услуги" at bounding box center [307, 50] width 26 height 6
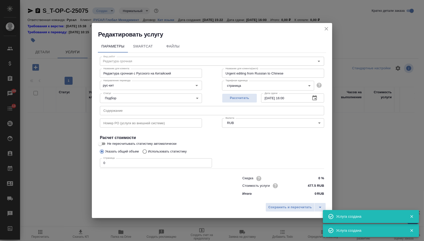
type input "Верстка Word / Layout Word"
type input "Верстка MS Office"
type input "Layout MS Office"
type input "Не указан"
type input "210 RUB"
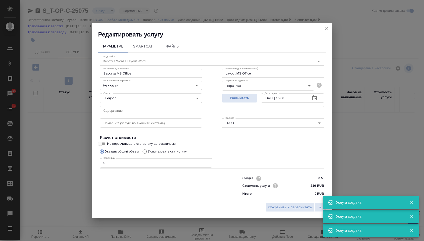
type input "Перевод срочный"
type input "Перевод срочный с Русского на Китайский"
type input "Urgent translation from Russian to Chinese"
type input "рус-кит"
type input "955 RUB"
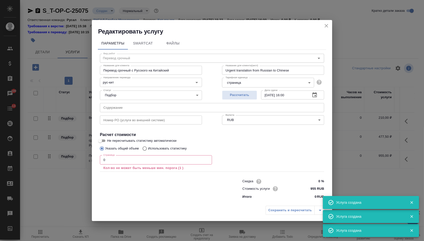
click at [128, 107] on input "text" at bounding box center [212, 107] width 224 height 9
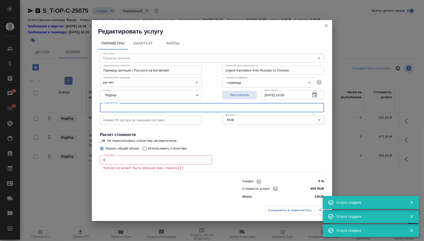
paste input "На перевод"
type input "На перевод"
click at [112, 159] on input "0" at bounding box center [156, 160] width 112 height 9
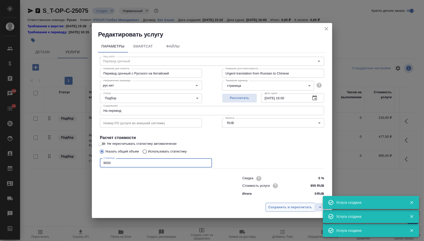
type input "9000"
click at [275, 207] on span "Сохранить и пересчитать" at bounding box center [291, 208] width 44 height 6
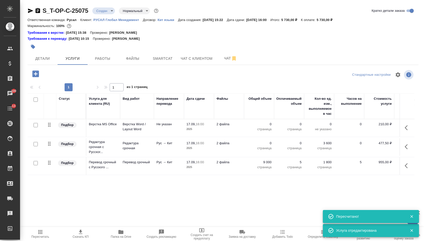
click at [265, 146] on p "0" at bounding box center [259, 143] width 25 height 5
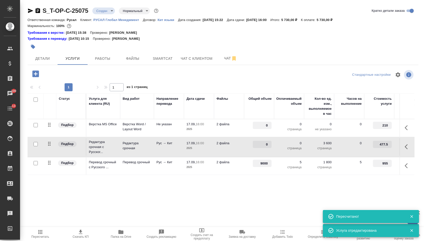
click at [264, 146] on input "0" at bounding box center [262, 144] width 19 height 7
type input "9000"
drag, startPoint x: 264, startPoint y: 127, endPoint x: 279, endPoint y: 128, distance: 15.0
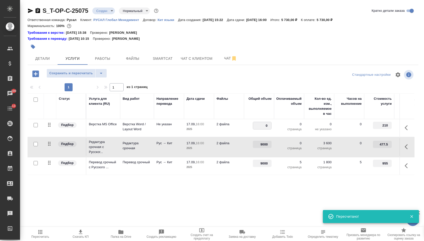
type input "5"
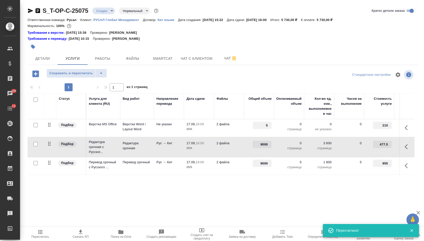
click at [228, 210] on div "S_T-OP-C-25075 Создан new Нормальный normal Кратко детали заказа Ответственная …" at bounding box center [223, 107] width 397 height 214
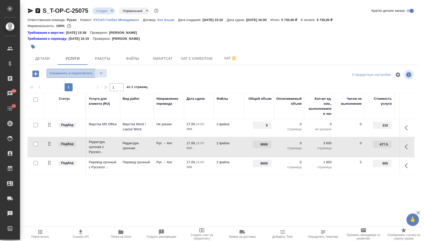
click at [81, 74] on span "Сохранить и пересчитать" at bounding box center [71, 74] width 44 height 6
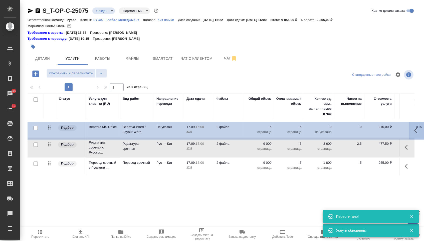
drag, startPoint x: 51, startPoint y: 127, endPoint x: 51, endPoint y: 190, distance: 62.4
click at [51, 188] on div "Статус Услуга для клиента (RU) Вид работ Направление перевода Дата сдачи Файлы …" at bounding box center [221, 148] width 387 height 108
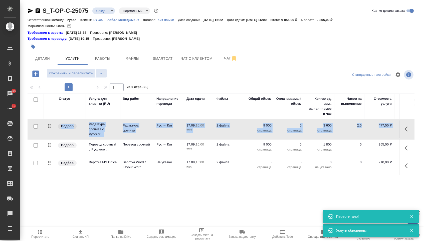
drag, startPoint x: 49, startPoint y: 141, endPoint x: 49, endPoint y: 158, distance: 16.8
click at [49, 158] on tbody "Подбор Редактура срочная с Русског... Редактура срочная Рус → Кит 17.09, 16:00 …" at bounding box center [264, 147] width 472 height 56
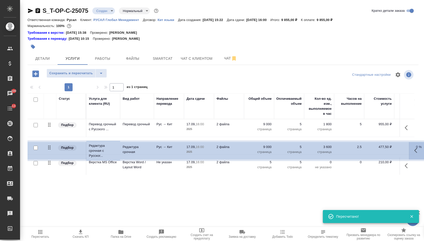
drag, startPoint x: 49, startPoint y: 130, endPoint x: 49, endPoint y: 152, distance: 21.8
click at [49, 152] on tbody "Подбор Редактура срочная с Русског... Редактура срочная Рус → Кит 17.09, 16:00 …" at bounding box center [264, 147] width 472 height 56
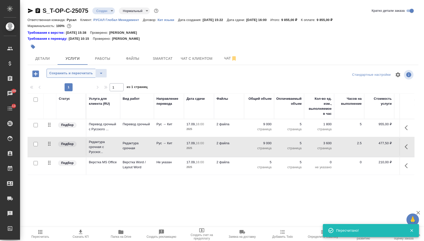
click at [79, 78] on button "Сохранить и пересчитать" at bounding box center [71, 73] width 49 height 9
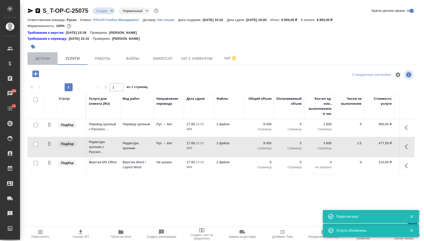
click at [52, 59] on span "Детали" at bounding box center [43, 59] width 24 height 6
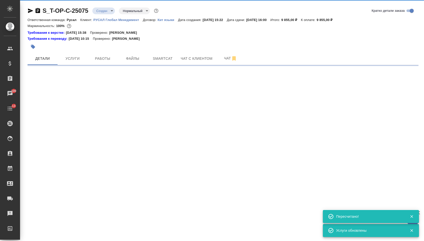
select select "RU"
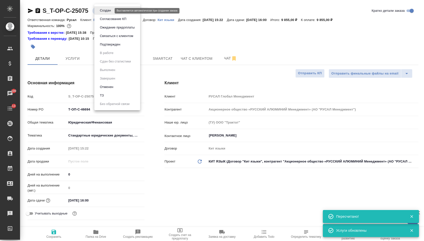
click at [106, 9] on body "🙏 .cls-1 fill:#fff; AWATERA Menshikova Aleksandra Клиенты Спецификации Заказы 1…" at bounding box center [212, 120] width 424 height 241
click at [106, 15] on li "Создан" at bounding box center [117, 10] width 46 height 9
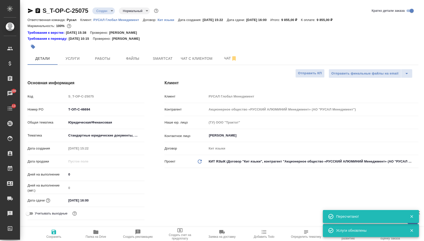
click at [104, 12] on body "🙏 .cls-1 fill:#fff; AWATERA Menshikova Aleksandra Клиенты Спецификации Заказы 1…" at bounding box center [212, 120] width 424 height 241
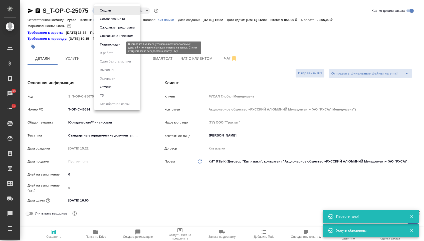
click at [104, 47] on button "Подтвержден" at bounding box center [110, 45] width 24 height 6
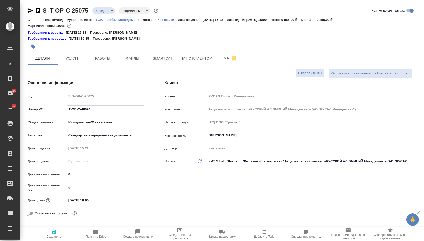
drag, startPoint x: 95, startPoint y: 113, endPoint x: 47, endPoint y: 112, distance: 47.6
click at [47, 112] on div "Номер PO Т-ОП-С-46694" at bounding box center [86, 109] width 117 height 9
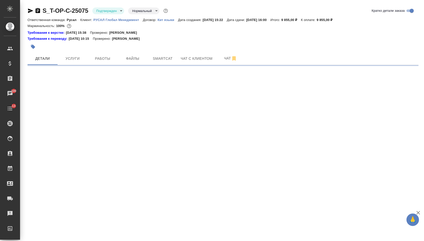
select select "RU"
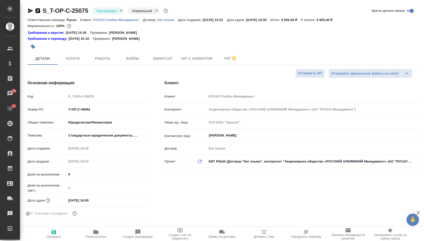
type textarea "x"
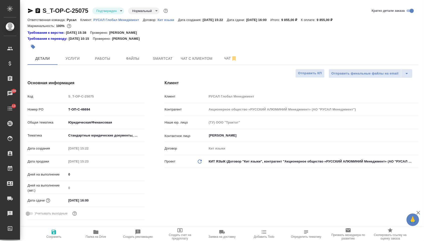
type textarea "x"
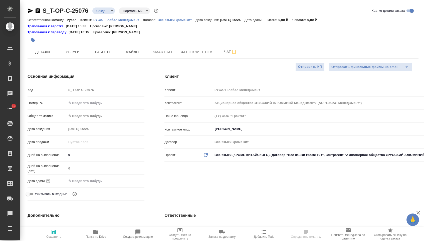
select select "RU"
click at [100, 104] on input "text" at bounding box center [106, 102] width 78 height 7
paste input "Т-ОП-С-46695"
type input "Т-ОП-С-46695"
click at [99, 183] on input "text" at bounding box center [89, 181] width 44 height 7
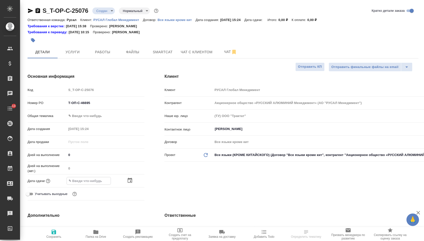
click at [130, 184] on icon "button" at bounding box center [130, 181] width 6 height 6
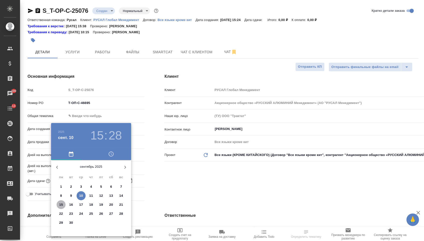
click at [62, 204] on p "15" at bounding box center [61, 205] width 4 height 5
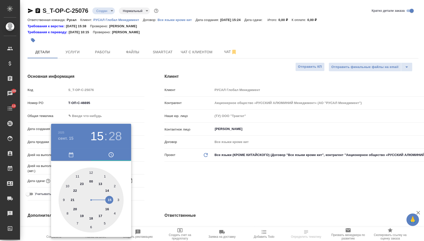
click at [66, 186] on div at bounding box center [91, 200] width 65 height 65
type input "15.09.2025 10:00"
click at [89, 170] on div at bounding box center [91, 200] width 65 height 65
click at [171, 194] on div at bounding box center [212, 120] width 424 height 241
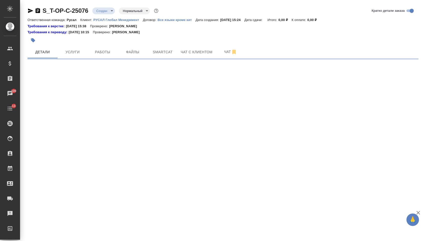
select select "RU"
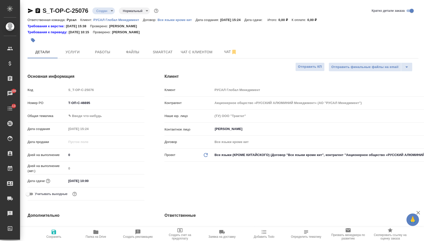
type textarea "x"
click at [109, 117] on body "🙏 .cls-1 fill:#fff; AWATERA Menshikova Aleksandra Клиенты Спецификации Заказы 1…" at bounding box center [212, 120] width 424 height 241
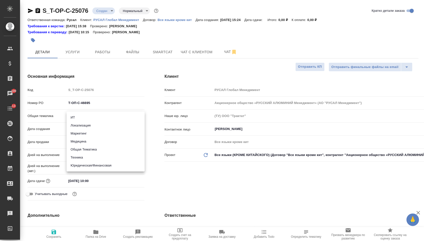
click at [93, 151] on li "Общая Тематика" at bounding box center [106, 150] width 78 height 8
type input "obtem"
type textarea "x"
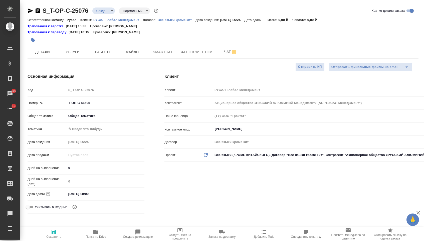
click at [93, 134] on div "Тематика ✎ Введи что-нибудь" at bounding box center [86, 129] width 117 height 9
click at [94, 133] on body "🙏 .cls-1 fill:#fff; AWATERA Menshikova Aleksandra Клиенты Спецификации Заказы 1…" at bounding box center [212, 120] width 424 height 241
click at [94, 130] on li "Общая Тематика" at bounding box center [106, 131] width 78 height 8
type textarea "x"
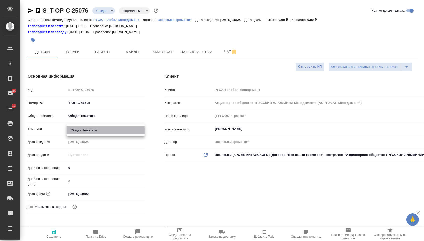
type textarea "x"
type input "6012b1ca196b0e5c9229a120"
click at [59, 236] on span "Сохранить" at bounding box center [53, 237] width 15 height 4
type textarea "x"
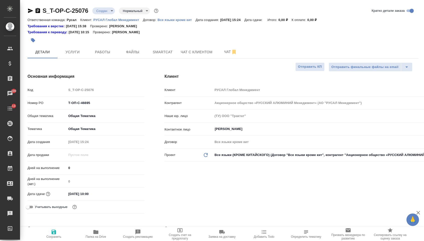
type textarea "x"
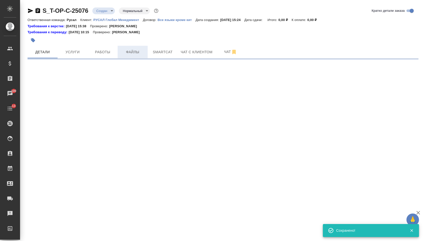
select select "RU"
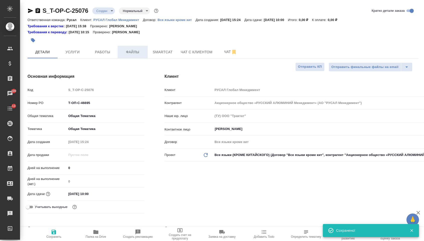
click at [128, 52] on span "Файлы" at bounding box center [133, 52] width 24 height 6
type textarea "x"
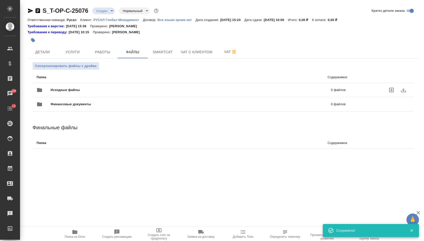
click at [85, 90] on span "Исходные файлы" at bounding box center [128, 90] width 155 height 5
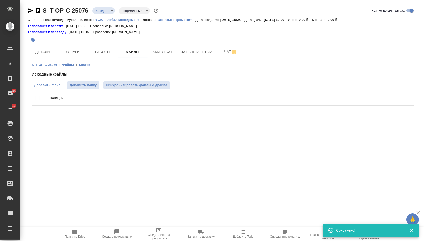
click at [52, 85] on span "Добавить файл" at bounding box center [47, 85] width 27 height 5
click at [0, 0] on input "Добавить файл" at bounding box center [0, 0] width 0 height 0
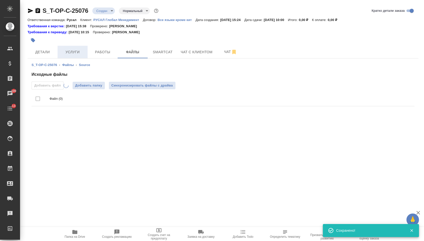
click at [70, 47] on button "Услуги" at bounding box center [73, 52] width 30 height 13
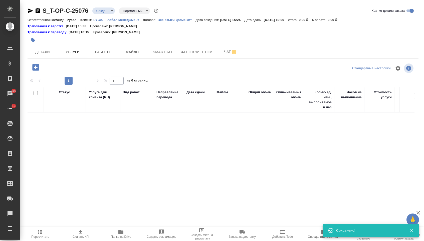
click at [40, 63] on div at bounding box center [36, 67] width 13 height 10
click at [39, 68] on icon "button" at bounding box center [35, 67] width 7 height 7
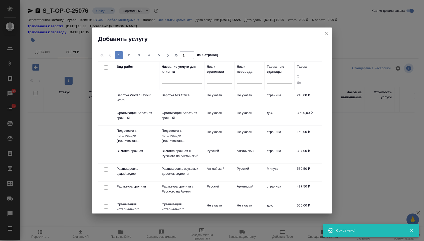
click at [221, 84] on div at bounding box center [219, 80] width 25 height 13
click at [221, 94] on td "Не указан" at bounding box center [219, 99] width 30 height 18
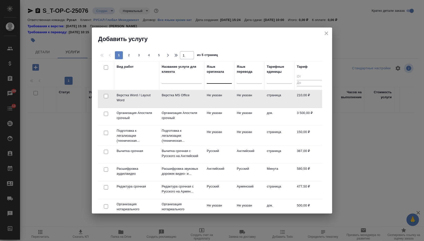
click at [222, 79] on div at bounding box center [219, 78] width 25 height 7
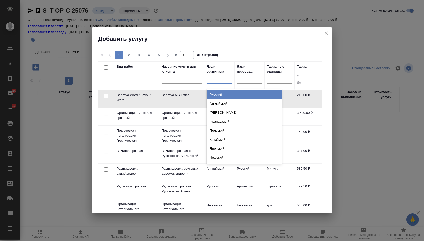
click at [222, 96] on div "Русский" at bounding box center [244, 94] width 75 height 9
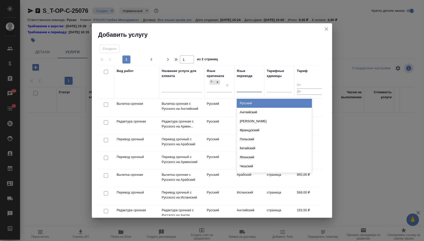
click at [249, 90] on div at bounding box center [249, 87] width 25 height 7
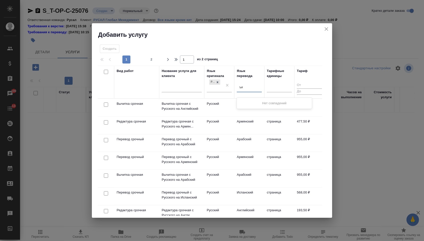
type input "ъ"
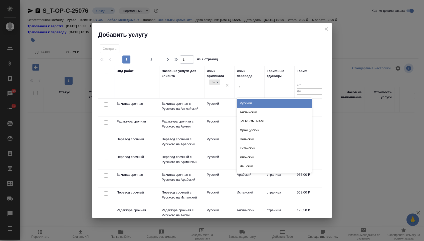
type input "хи"
click at [256, 101] on div "Хинди" at bounding box center [274, 103] width 75 height 9
type input "ара"
click at [263, 101] on div "Арабский" at bounding box center [274, 103] width 75 height 9
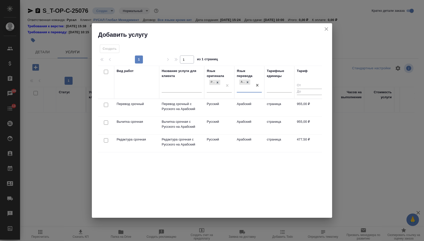
click at [107, 106] on input "checkbox" at bounding box center [106, 105] width 4 height 4
checkbox input "true"
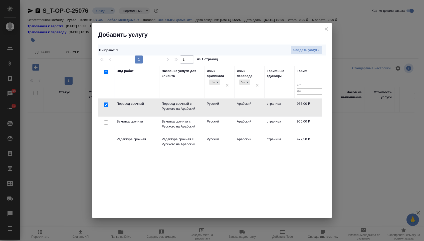
click at [107, 140] on input "checkbox" at bounding box center [106, 140] width 4 height 4
checkbox input "true"
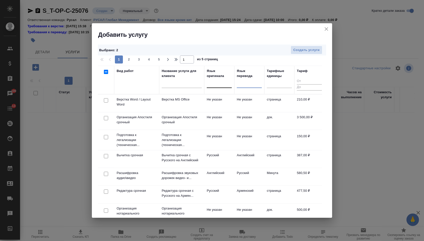
click at [106, 102] on input "checkbox" at bounding box center [106, 100] width 4 height 4
checkbox input "true"
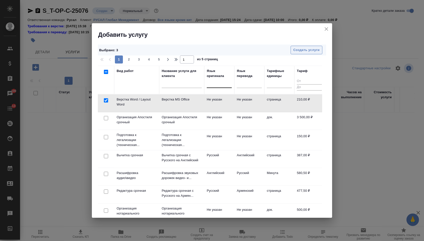
click at [313, 49] on span "Создать услуги" at bounding box center [307, 50] width 26 height 6
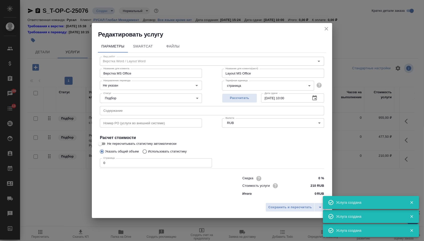
type input "Верстка Word / Layout Word"
type input "Верстка MS Office"
type input "Layout MS Office"
type input "Не указан"
type input "210 RUB"
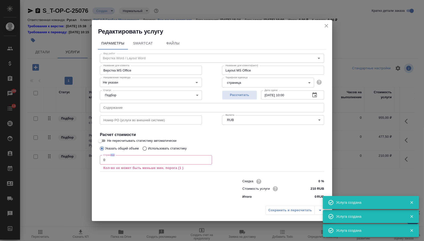
drag, startPoint x: 110, startPoint y: 156, endPoint x: 109, endPoint y: 161, distance: 5.0
click at [109, 161] on div "Страница 0 Страница Кол-во не может быть меньше мин. порога (1 )" at bounding box center [156, 163] width 112 height 18
drag, startPoint x: 109, startPoint y: 161, endPoint x: 100, endPoint y: 161, distance: 8.8
click at [100, 161] on input "0" at bounding box center [156, 160] width 112 height 9
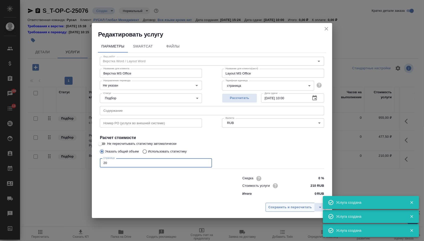
type input "20"
click at [277, 212] on button "Сохранить и пересчитать" at bounding box center [290, 207] width 49 height 9
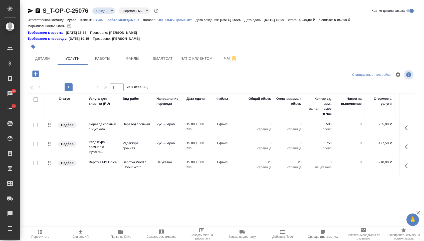
click at [409, 127] on button "button" at bounding box center [408, 128] width 12 height 12
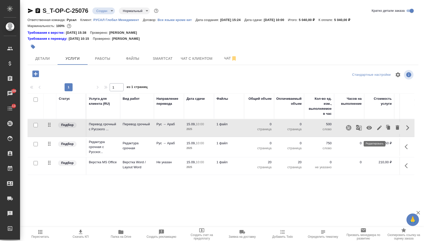
click at [375, 131] on button "button" at bounding box center [379, 128] width 9 height 12
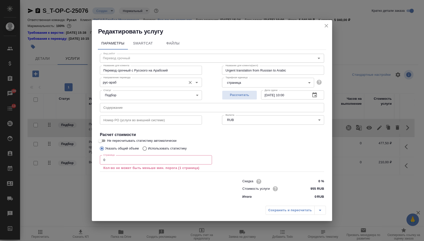
click at [157, 79] on input "рус-араб" at bounding box center [142, 82] width 82 height 6
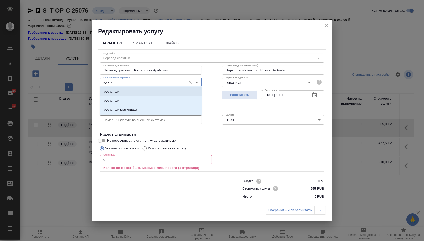
click at [138, 91] on li "рус-хинди" at bounding box center [151, 91] width 102 height 9
type input "рус-хинди"
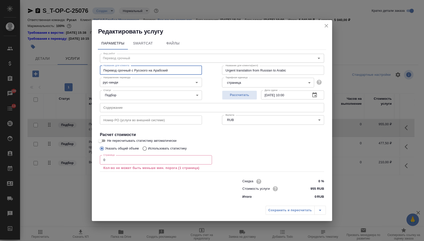
drag, startPoint x: 156, startPoint y: 68, endPoint x: 199, endPoint y: 68, distance: 43.6
click at [199, 68] on input "Перевод срочный с Русского на Арабский" at bounding box center [151, 70] width 102 height 9
type input "Перевод срочный с Русского на Хинди"
click at [124, 162] on input "0" at bounding box center [156, 160] width 112 height 9
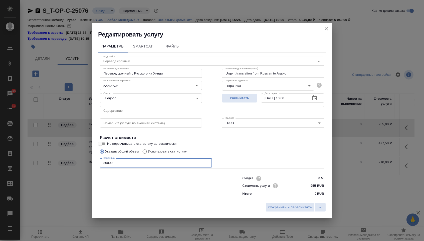
type input "36000"
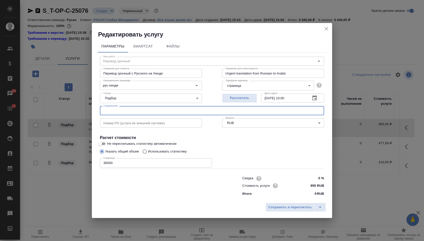
click at [118, 109] on input "text" at bounding box center [212, 110] width 224 height 9
paste input "09.09.25_ТЗ_Брошюра адаптация Мигрантов_на перевод"
type input "09.09.25_ТЗ_Брошюра адаптация Мигрантов_на перевод"
click at [276, 206] on span "Сохранить и пересчитать" at bounding box center [291, 208] width 44 height 6
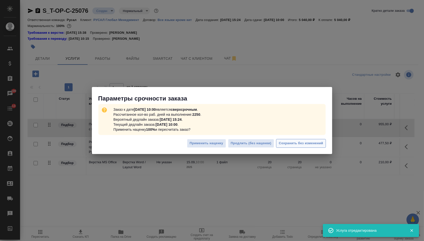
click at [289, 143] on span "Сохранить без изменений" at bounding box center [301, 144] width 44 height 6
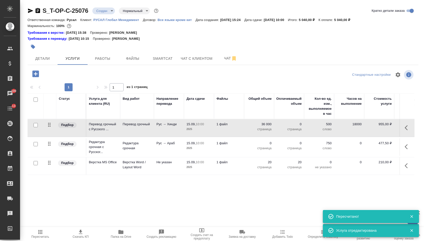
type input "urgent"
click at [410, 150] on icon "button" at bounding box center [408, 147] width 6 height 6
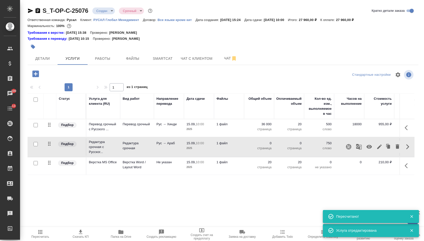
click at [377, 149] on icon "button" at bounding box center [379, 147] width 5 height 5
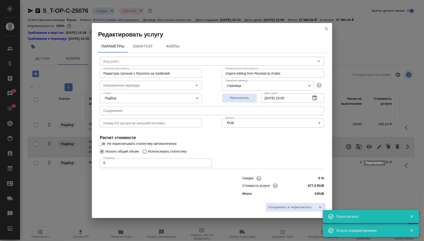
type input "Редактура срочная"
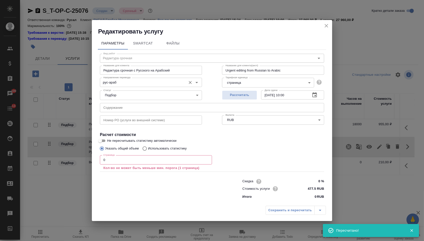
click at [155, 84] on input "рус-араб" at bounding box center [142, 82] width 82 height 6
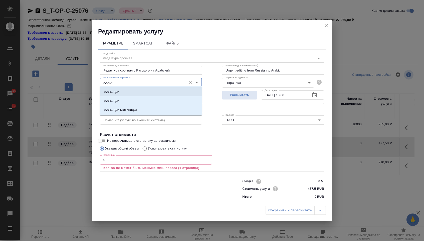
click at [112, 93] on p "рус-хинди" at bounding box center [111, 91] width 15 height 5
type input "рус-хинди"
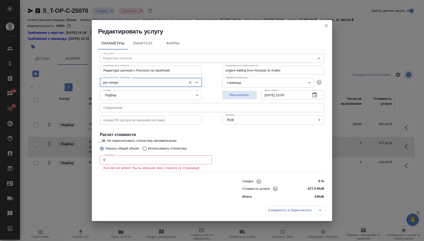
drag, startPoint x: 158, startPoint y: 68, endPoint x: 196, endPoint y: 68, distance: 38.3
click at [196, 68] on input "Редактура срочная с Русского на Арабский" at bounding box center [151, 70] width 102 height 9
type input "Редактура срочная с Русского на Хинди"
click at [143, 159] on input "0" at bounding box center [156, 160] width 112 height 9
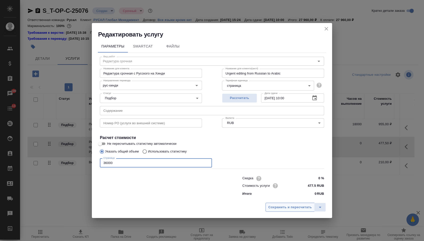
type input "36000"
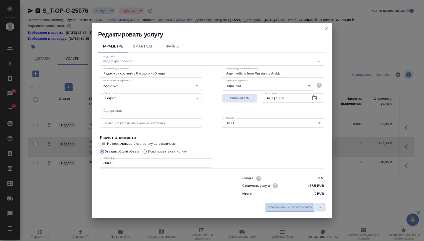
click at [269, 211] on span "Сохранить и пересчитать" at bounding box center [291, 208] width 44 height 6
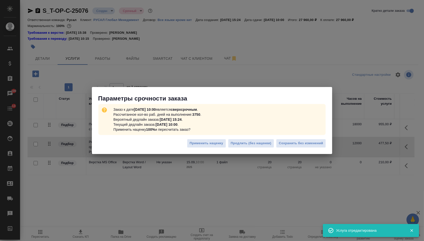
click at [309, 152] on div "Применить наценку Продлить (без наценки) Сохранить без изменений" at bounding box center [212, 146] width 240 height 18
click at [307, 148] on button "Сохранить без изменений" at bounding box center [301, 143] width 50 height 9
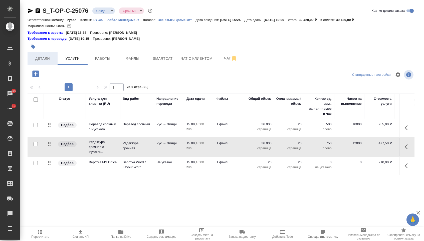
click at [47, 60] on span "Детали" at bounding box center [43, 59] width 24 height 6
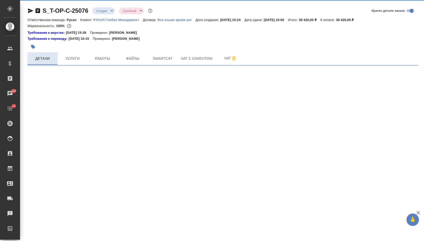
select select "RU"
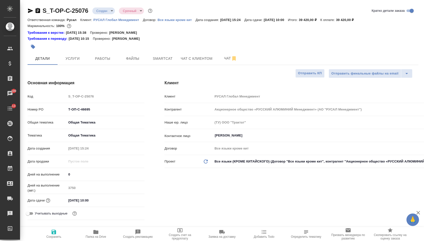
click at [100, 10] on body "🙏 .cls-1 fill:#fff; AWATERA Menshikova Aleksandra Клиенты Спецификации Заказы 1…" at bounding box center [212, 120] width 424 height 241
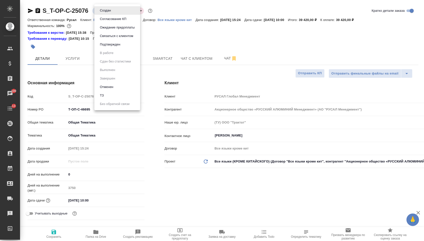
click at [107, 46] on button "Подтвержден" at bounding box center [110, 45] width 24 height 6
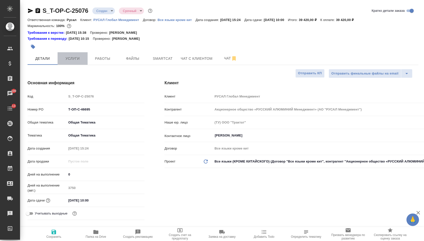
click at [73, 55] on button "Услуги" at bounding box center [73, 58] width 30 height 13
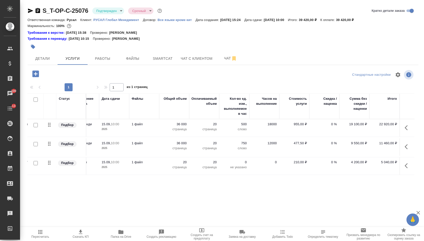
scroll to position [0, 85]
click at [53, 59] on span "Детали" at bounding box center [43, 59] width 24 height 6
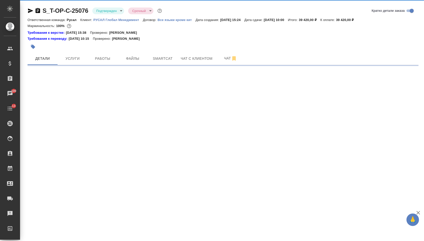
select select "RU"
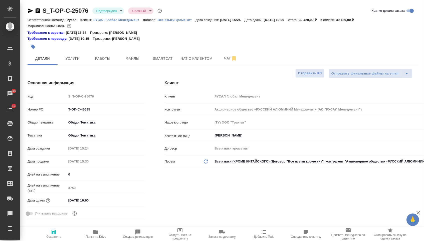
type textarea "x"
drag, startPoint x: 96, startPoint y: 115, endPoint x: 43, endPoint y: 109, distance: 53.4
click at [43, 109] on div "Номер PO Т-ОП-С-46695" at bounding box center [86, 109] width 117 height 9
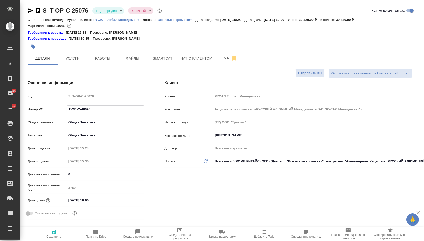
type textarea "x"
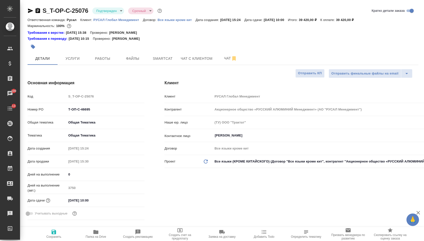
type textarea "x"
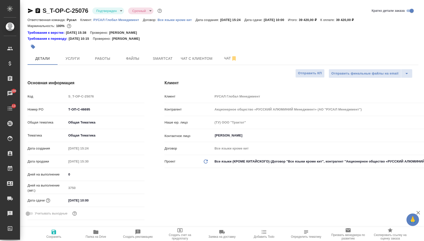
type textarea "x"
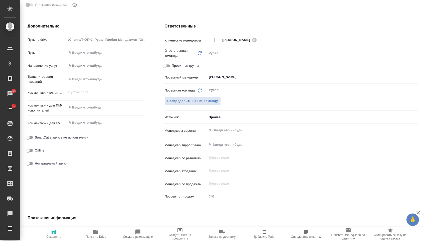
scroll to position [280, 0]
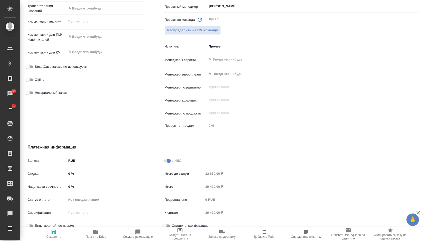
type textarea "x"
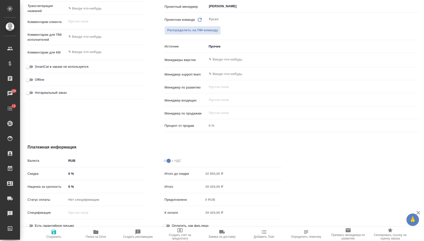
type textarea "x"
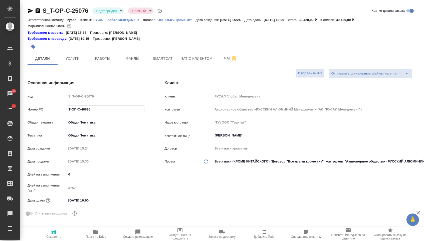
scroll to position [176, 0]
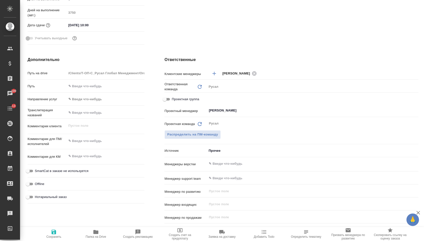
type textarea "x"
click at [98, 144] on textarea at bounding box center [106, 141] width 78 height 9
paste textarea "сделайте дввуязом в дальнейшем планируется печать брошюры, поэтому прошу сохран…"
type textarea "x"
type textarea "сделайте дввуязом в дальнейшем планируется печать брошюры, поэтому прошу сохран…"
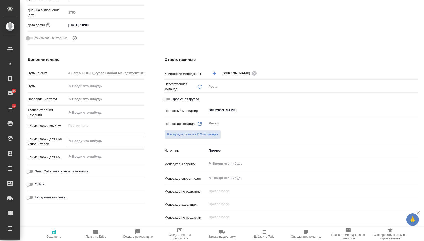
type textarea "x"
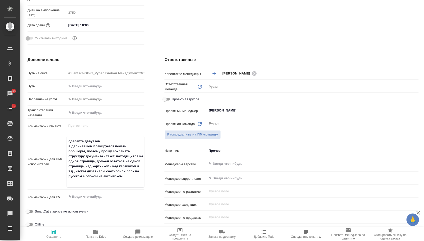
type textarea "сделайте дввуязом в дальнейшем планируется печать брошюры, поэтому прошу сохран…"
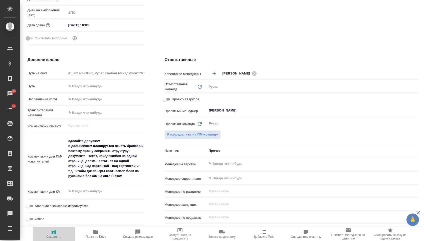
type textarea "x"
click at [61, 236] on span "Сохранить" at bounding box center [54, 234] width 36 height 10
type textarea "x"
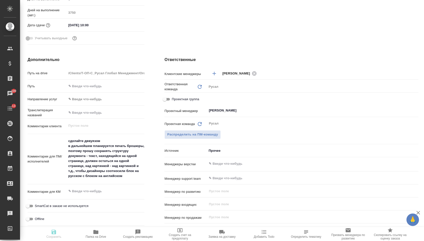
type textarea "x"
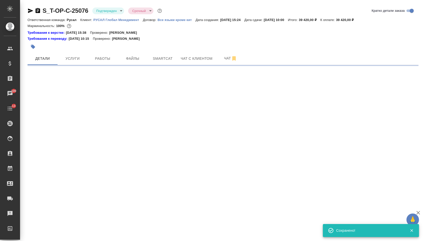
scroll to position [0, 0]
select select "RU"
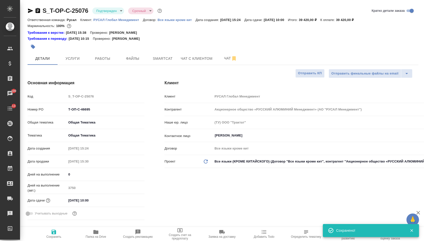
type textarea "x"
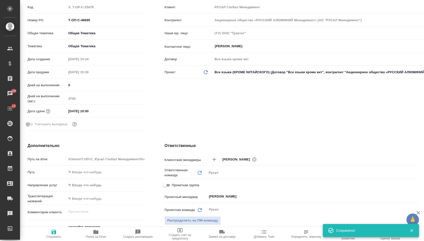
scroll to position [186, 0]
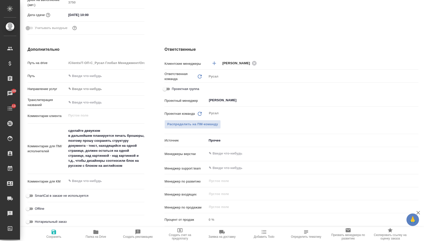
type textarea "x"
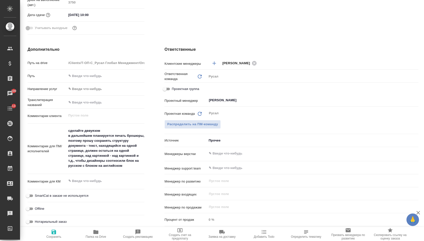
type textarea "x"
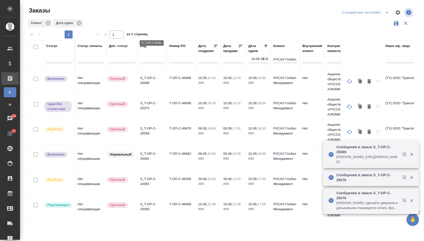
scroll to position [203, 0]
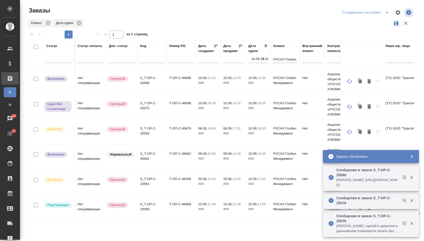
click at [175, 206] on td "Т-ОП-С-46689" at bounding box center [181, 209] width 29 height 18
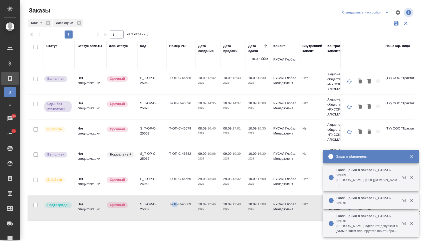
click at [175, 206] on td "Т-ОП-С-46689" at bounding box center [181, 209] width 29 height 18
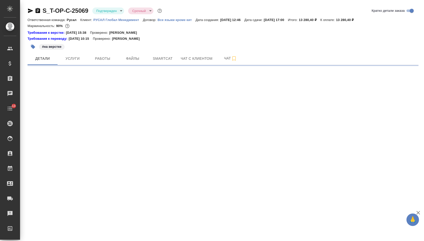
select select "RU"
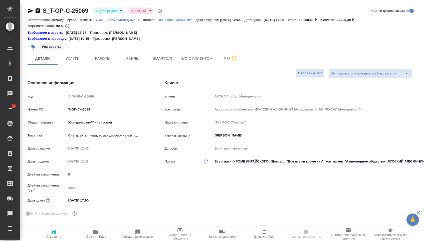
type textarea "x"
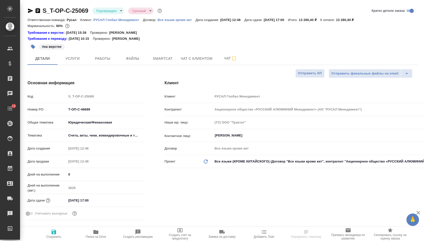
type textarea "x"
click at [131, 60] on span "Файлы" at bounding box center [133, 59] width 24 height 6
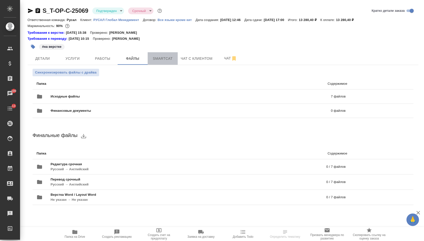
click at [158, 62] on span "Smartcat" at bounding box center [163, 59] width 24 height 6
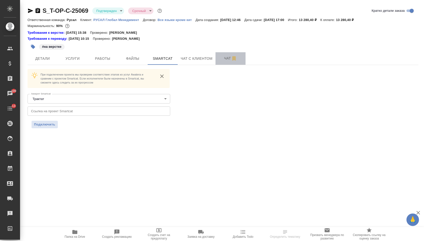
click at [223, 64] on button "Чат" at bounding box center [231, 58] width 30 height 13
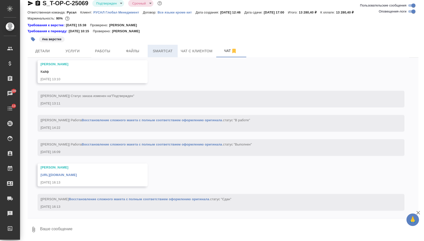
scroll to position [9, 0]
click at [161, 46] on button "Smartcat" at bounding box center [163, 51] width 30 height 13
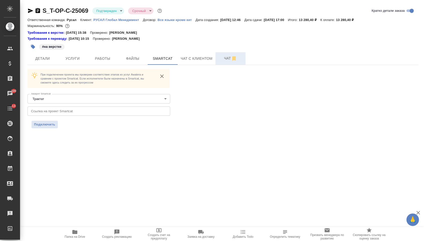
click at [221, 60] on span "Чат" at bounding box center [231, 58] width 24 height 6
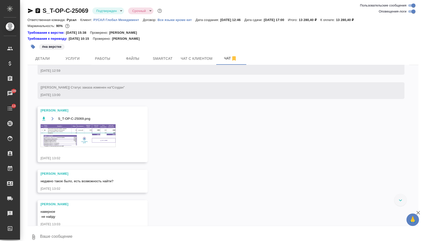
scroll to position [934, 0]
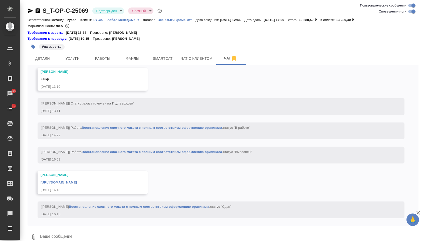
click at [77, 181] on link "[URL][DOMAIN_NAME]" at bounding box center [59, 183] width 36 height 4
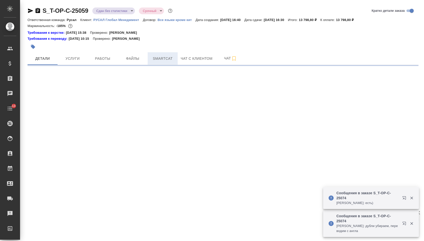
select select "RU"
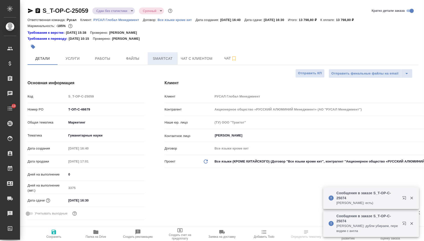
type textarea "x"
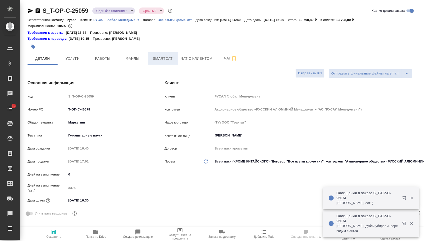
type textarea "x"
type input "[PERSON_NAME]"
click at [105, 59] on span "Работы" at bounding box center [103, 59] width 24 height 6
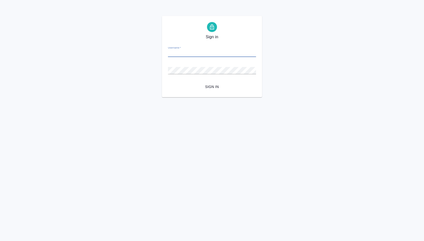
type input "[EMAIL_ADDRESS][DOMAIN_NAME]"
click at [212, 87] on button "Sign in" at bounding box center [212, 86] width 88 height 9
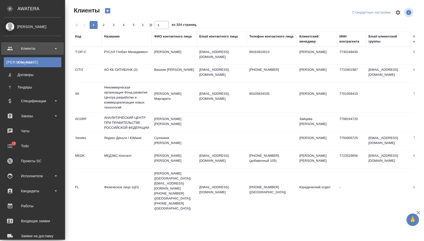
select select "RU"
click at [31, 118] on div "Заказы" at bounding box center [33, 116] width 58 height 8
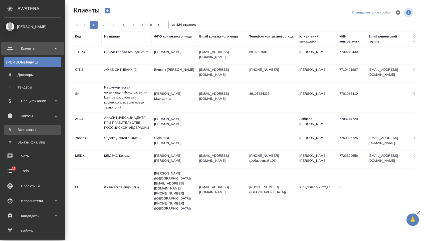
click at [31, 129] on div "Все заказы" at bounding box center [32, 130] width 53 height 5
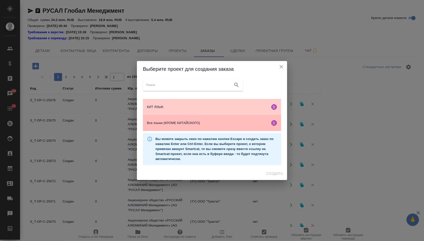
click at [207, 123] on span "Все языки (КРОМЕ КИТАЙСКОГО)" at bounding box center [207, 123] width 121 height 5
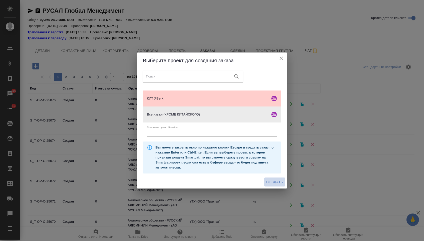
click at [271, 182] on span "Создать" at bounding box center [275, 182] width 17 height 6
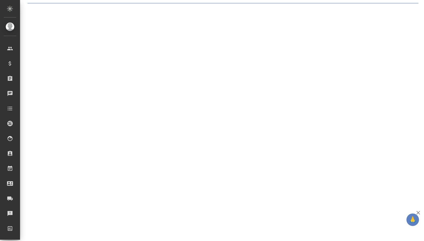
select select "RU"
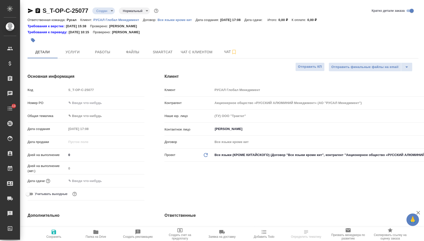
type textarea "x"
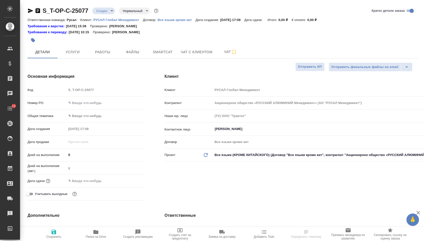
type textarea "x"
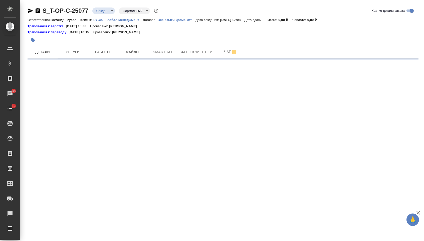
select select "RU"
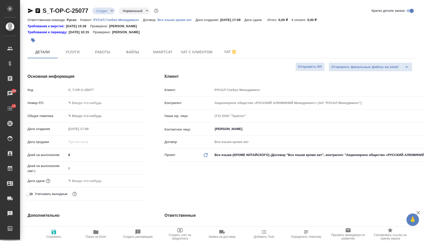
type textarea "x"
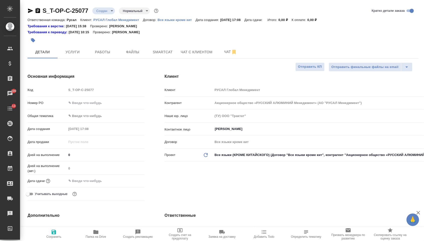
type textarea "x"
click at [87, 104] on input "text" at bounding box center [106, 102] width 78 height 7
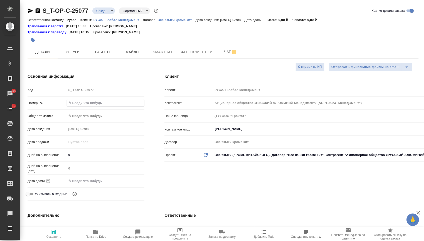
paste input "Т-ОП-С-46566"
type input "Т-ОП-С-46566"
type textarea "x"
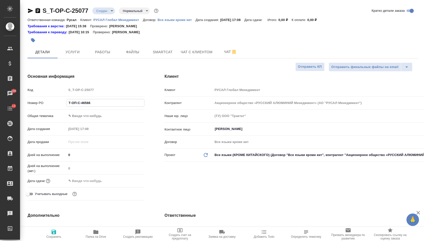
type textarea "x"
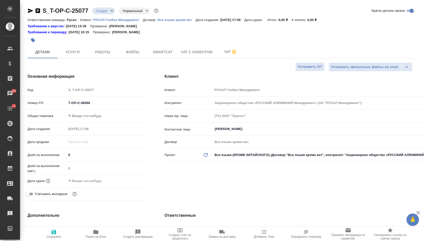
type textarea "x"
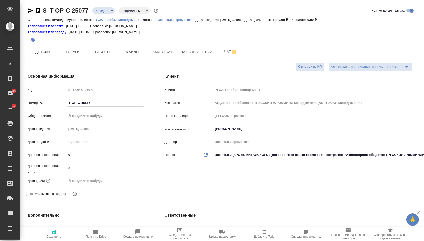
type textarea "x"
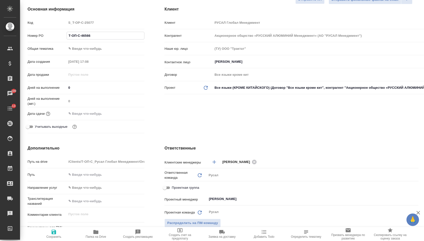
scroll to position [113, 0]
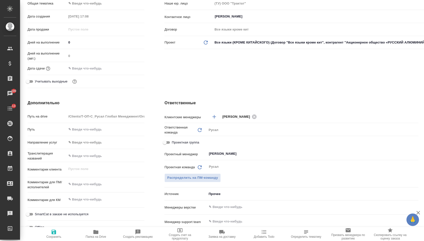
type input "Т-ОП-С-46566"
type textarea "x"
click at [97, 186] on textarea at bounding box center [106, 184] width 78 height 9
paste textarea "Бланк письма должен иметь логотип на английском.. по аналогии Т-ОП-С-46623 но н…"
type textarea "x"
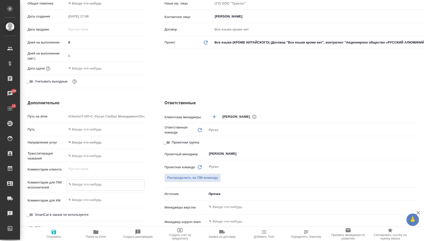
type textarea "Бланк письма должен иметь логотип на английском.. по аналогии Т-ОП-С-46623 но н…"
type textarea "x"
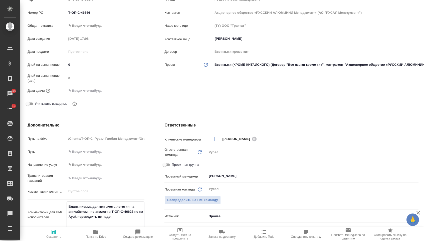
scroll to position [85, 0]
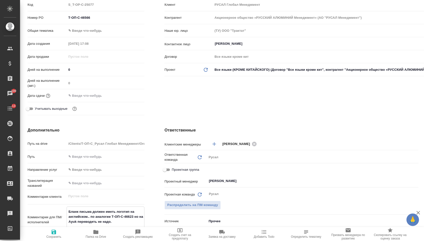
type textarea "Бланк письма должен иметь логотип на английском.. по аналогии Т-ОП-С-46623 но н…"
type textarea "x"
click at [107, 33] on body "🙏 .cls-1 fill:#fff; AWATERA [PERSON_NAME] Спецификации Заказы 100 Чаты 13 Todo …" at bounding box center [212, 120] width 424 height 241
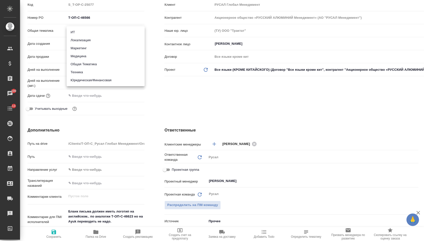
click at [100, 81] on li "Юридическая/Финансовая" at bounding box center [106, 80] width 78 height 8
type input "yr-fn"
type textarea "x"
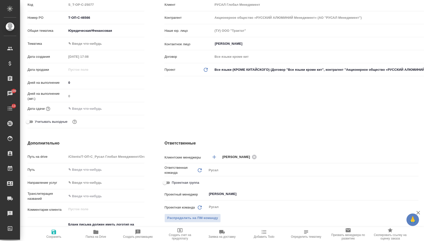
click at [101, 48] on div "[PERSON_NAME] ✎ Введи что-нибудь" at bounding box center [86, 43] width 117 height 9
click at [101, 45] on body "🙏 .cls-1 fill:#fff; AWATERA [PERSON_NAME] Спецификации Заказы 100 Чаты 13 Todo …" at bounding box center [212, 120] width 424 height 241
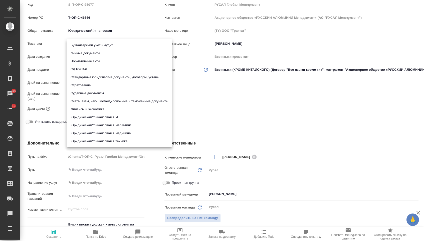
click at [99, 79] on li "Стандартные юридические документы, договоры, уставы" at bounding box center [120, 77] width 106 height 8
type textarea "x"
type input "5f647205b73bc97568ca66bf"
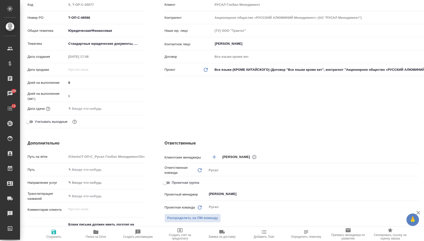
click at [95, 109] on input "text" at bounding box center [89, 108] width 44 height 7
click at [137, 110] on div at bounding box center [136, 109] width 18 height 6
click at [136, 110] on div at bounding box center [136, 109] width 18 height 6
click at [131, 110] on icon "button" at bounding box center [130, 109] width 6 height 6
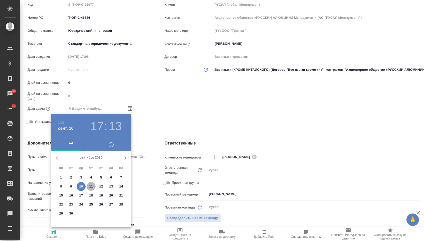
click at [89, 185] on span "11" at bounding box center [91, 186] width 9 height 5
type input "[DATE] 17:13"
type textarea "x"
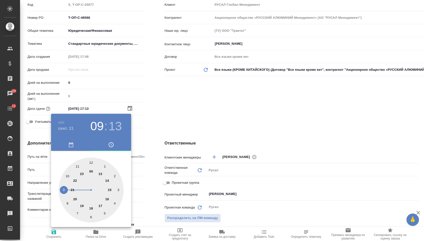
type textarea "x"
click at [64, 190] on div at bounding box center [91, 190] width 65 height 65
type input "[DATE] 09:13"
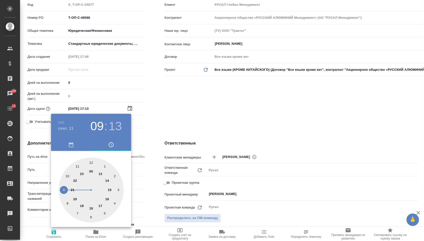
type textarea "x"
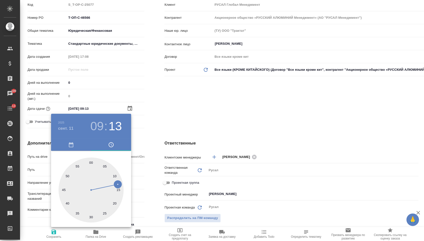
type textarea "x"
click at [93, 162] on div at bounding box center [91, 190] width 65 height 65
type input "[DATE] 09:01"
type textarea "x"
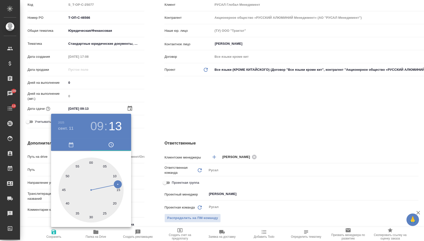
type textarea "x"
type input "[DATE] 09:59"
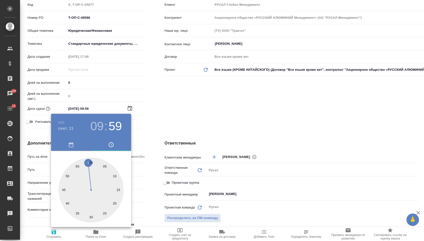
click at [89, 160] on div at bounding box center [91, 190] width 65 height 65
type textarea "x"
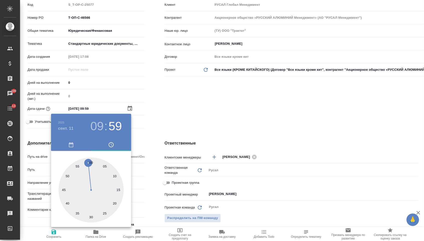
type textarea "x"
type input "[DATE] 09:00"
click at [89, 161] on div at bounding box center [91, 190] width 65 height 65
type textarea "x"
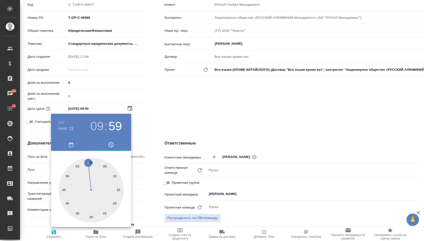
type textarea "x"
click at [187, 111] on div at bounding box center [212, 120] width 424 height 241
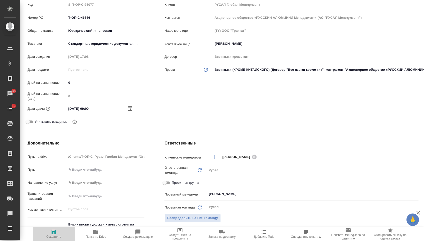
click at [53, 237] on span "Сохранить" at bounding box center [53, 237] width 15 height 4
type textarea "x"
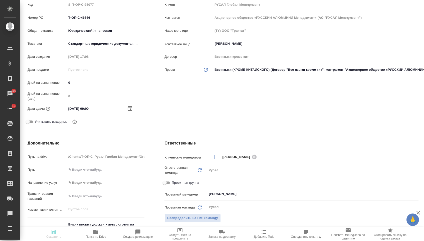
type textarea "x"
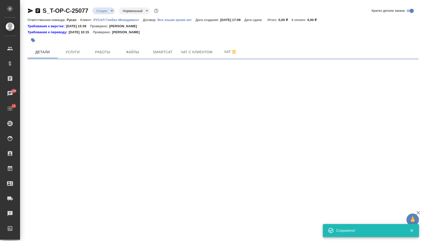
scroll to position [0, 0]
select select "RU"
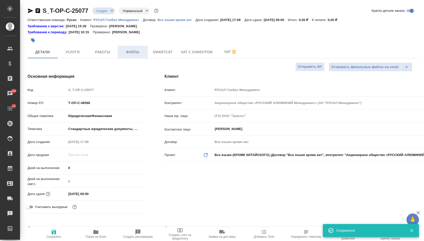
type textarea "x"
click at [132, 58] on button "Файлы" at bounding box center [133, 52] width 30 height 13
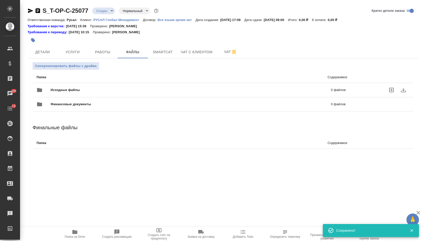
click at [81, 89] on span "Исходные файлы" at bounding box center [128, 90] width 155 height 5
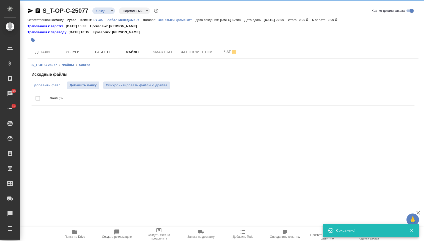
click at [48, 86] on span "Добавить файл" at bounding box center [47, 85] width 27 height 5
click at [0, 0] on input "Добавить файл" at bounding box center [0, 0] width 0 height 0
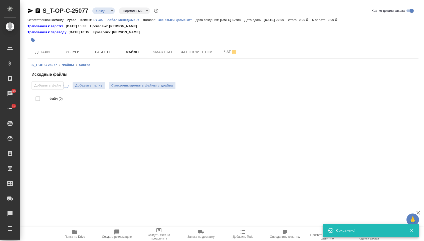
click at [73, 59] on div "S_T-OP-C-25077 ‹ Файлы ‹ Source Исходные файлы Добавить файл Добавить папку Син…" at bounding box center [223, 86] width 391 height 54
click at [72, 54] on span "Услуги" at bounding box center [73, 52] width 24 height 6
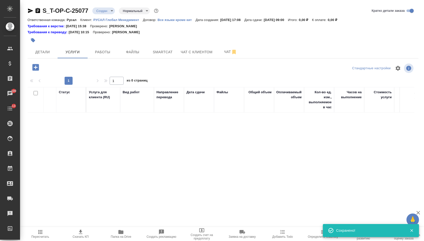
click at [36, 69] on icon "button" at bounding box center [35, 67] width 9 height 9
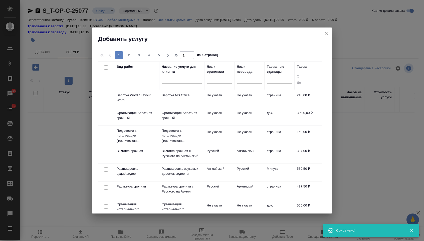
click at [230, 74] on div "Язык оригинала" at bounding box center [219, 69] width 25 height 10
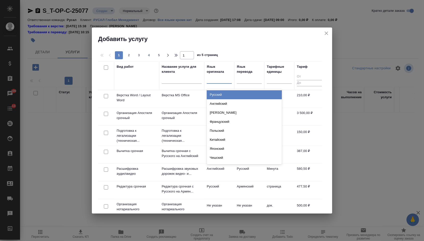
click at [229, 76] on div at bounding box center [219, 78] width 25 height 7
click at [228, 91] on div "Русский" at bounding box center [244, 94] width 75 height 9
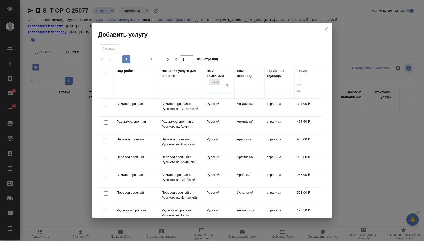
click at [241, 86] on div at bounding box center [249, 87] width 25 height 7
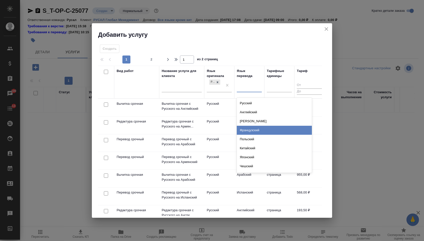
click at [245, 129] on div "Французский" at bounding box center [274, 130] width 75 height 9
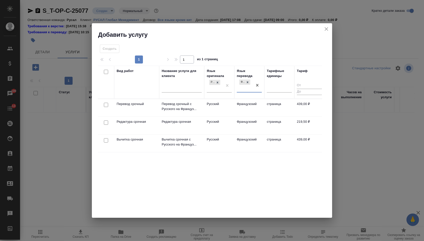
click at [103, 108] on td at bounding box center [106, 108] width 16 height 18
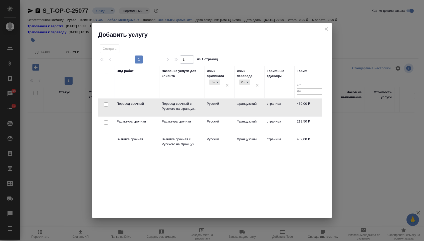
click at [104, 108] on td at bounding box center [106, 108] width 16 height 18
click at [104, 106] on input "checkbox" at bounding box center [106, 105] width 4 height 4
checkbox input "true"
click at [105, 118] on td at bounding box center [106, 126] width 16 height 18
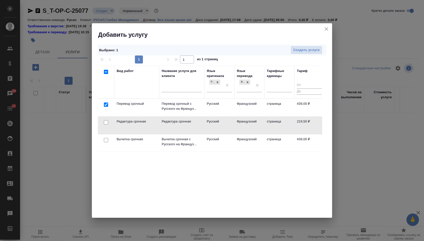
click at [105, 122] on input "checkbox" at bounding box center [106, 122] width 4 height 4
checkbox input "true"
click at [308, 49] on span "Создать услуги" at bounding box center [307, 50] width 26 height 6
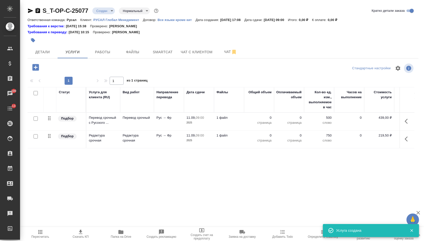
click at [161, 107] on div "Направление перевода" at bounding box center [169, 100] width 25 height 20
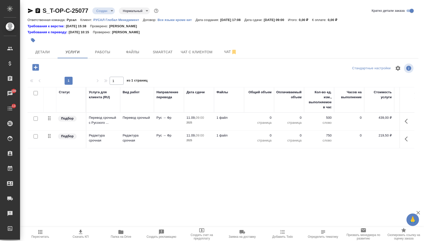
click at [411, 125] on button "button" at bounding box center [408, 121] width 12 height 12
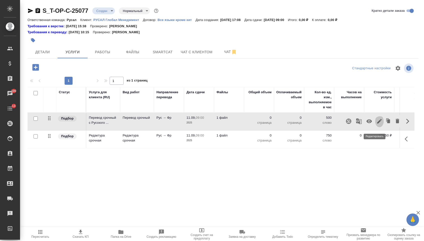
click at [376, 128] on button "button" at bounding box center [379, 121] width 9 height 12
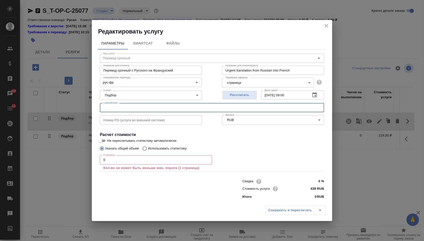
click at [158, 107] on input "text" at bounding box center [212, 107] width 224 height 9
paste input "Пиьсмо в [GEOGRAPHIC_DATA] министру природных ресурсов."
type input "Пиьсмо в [GEOGRAPHIC_DATA] министру природных ресурсов."
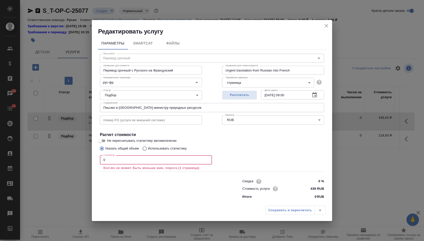
click at [129, 157] on input "0" at bounding box center [156, 160] width 112 height 9
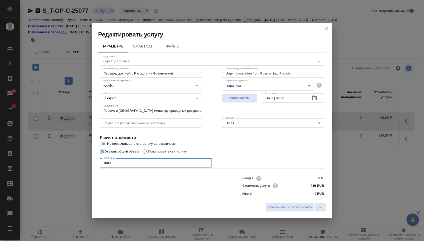
type input "1800"
click at [278, 199] on div "Скидка 0 % Стоимость услуги 439 RUB Итого 0 RUB" at bounding box center [283, 186] width 102 height 42
click at [278, 203] on div "Сохранить и пересчитать" at bounding box center [212, 210] width 240 height 18
click at [278, 207] on span "Сохранить и пересчитать" at bounding box center [291, 208] width 44 height 6
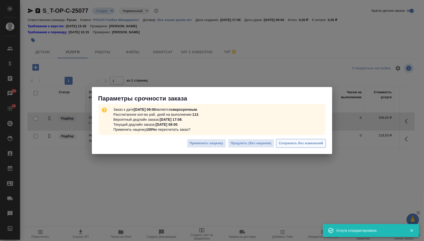
click at [304, 144] on span "Сохранить без изменений" at bounding box center [301, 144] width 44 height 6
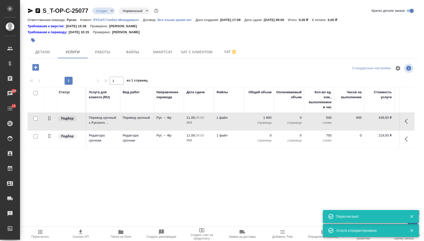
type input "urgent"
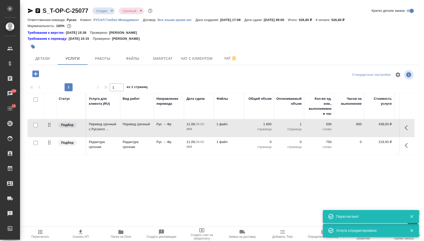
click at [262, 145] on p "0" at bounding box center [259, 142] width 25 height 5
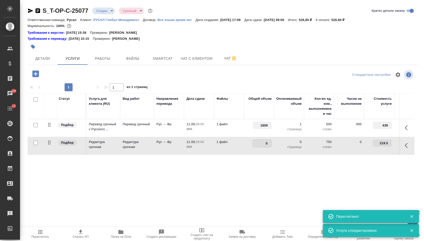
click at [262, 146] on input "0" at bounding box center [262, 143] width 18 height 7
type input "1800"
click at [227, 178] on div "Статус Услуга для клиента (RU) Вид работ Направление перевода Дата сдачи Файлы …" at bounding box center [221, 148] width 387 height 108
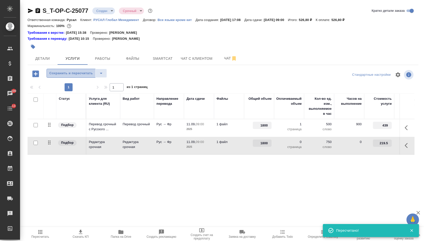
click at [71, 74] on span "Сохранить и пересчитать" at bounding box center [71, 74] width 44 height 6
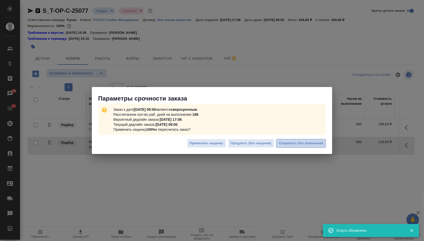
click at [303, 144] on span "Сохранить без изменений" at bounding box center [301, 144] width 44 height 6
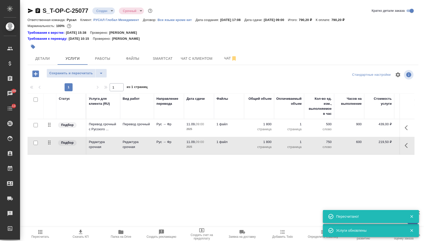
click at [110, 11] on body "🙏 .cls-1 fill:#fff; AWATERA [PERSON_NAME] Спецификации Заказы 100 Чаты 13 Todo …" at bounding box center [212, 120] width 424 height 241
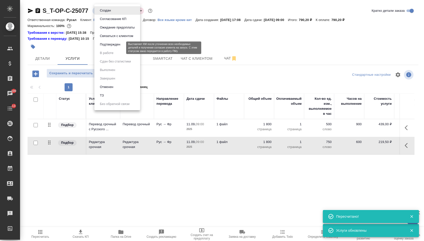
click at [111, 47] on button "Подтвержден" at bounding box center [110, 45] width 24 height 6
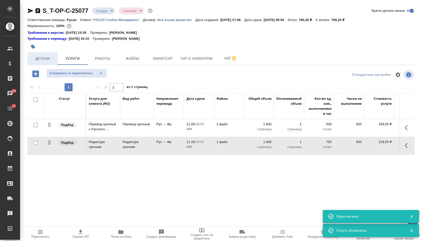
click at [45, 62] on span "Детали" at bounding box center [43, 59] width 24 height 6
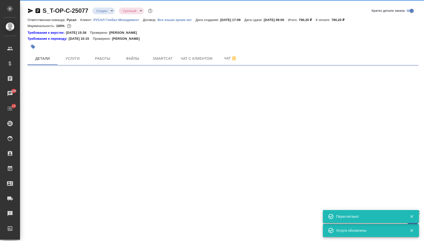
select select "RU"
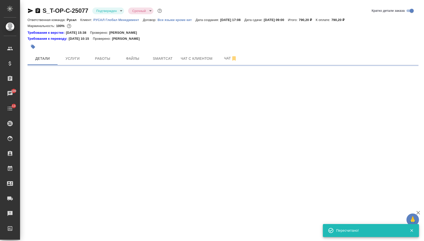
click at [107, 11] on body "🙏 .cls-1 fill:#fff; AWATERA [PERSON_NAME] Спецификации Заказы 100 Чаты 13 Todo …" at bounding box center [212, 120] width 424 height 241
select select "RU"
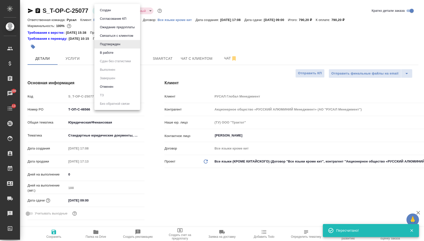
type textarea "x"
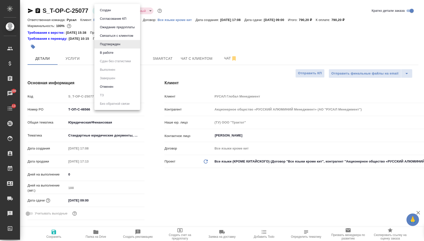
click at [93, 116] on div at bounding box center [212, 120] width 424 height 241
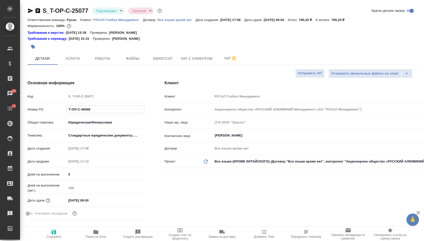
drag, startPoint x: 93, startPoint y: 111, endPoint x: 39, endPoint y: 110, distance: 54.1
click at [39, 110] on div "Номер PO Т-ОП-С-46566" at bounding box center [86, 109] width 117 height 9
type textarea "x"
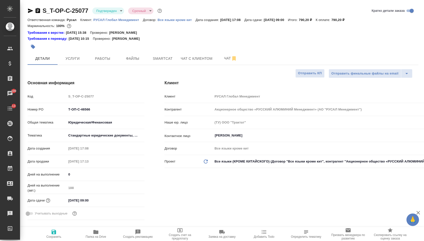
type textarea "x"
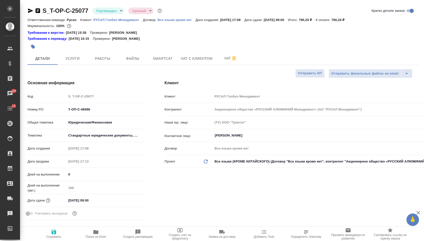
type textarea "x"
paste input "697"
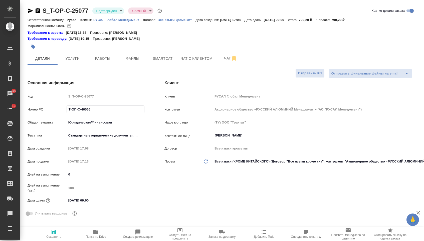
type input "Т-ОП-С-46697"
type textarea "x"
type input "Т-ОП-С-46697"
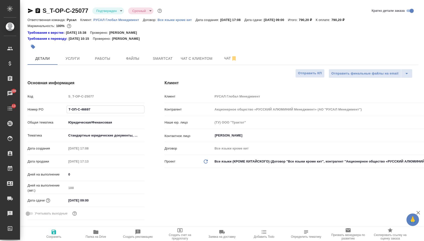
click at [58, 233] on span "Сохранить" at bounding box center [54, 234] width 36 height 10
type textarea "x"
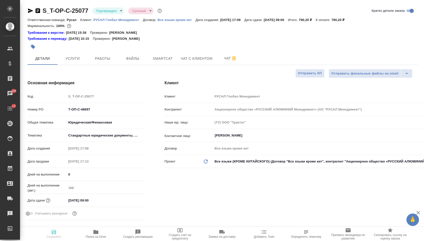
type textarea "x"
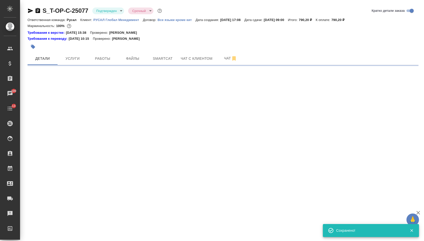
select select "RU"
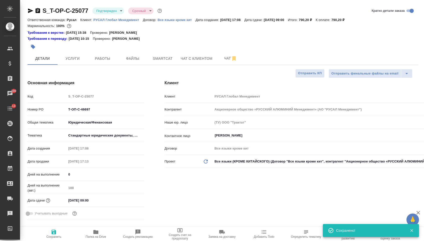
type textarea "x"
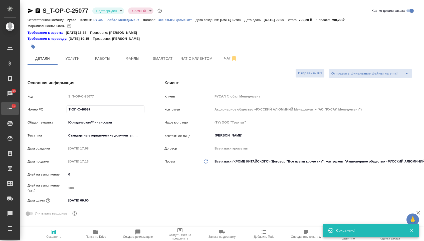
type textarea "x"
drag, startPoint x: 71, startPoint y: 113, endPoint x: 12, endPoint y: 111, distance: 59.1
click at [12, 111] on div ".cls-1 fill:#fff; AWATERA [PERSON_NAME] Спецификации Заказы 100 Чаты 13 Todo Пр…" at bounding box center [212, 120] width 424 height 241
type textarea "x"
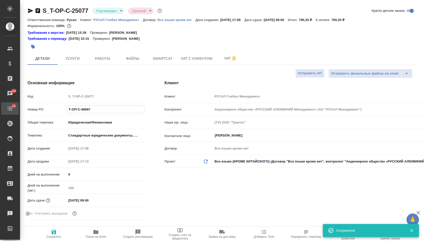
type textarea "x"
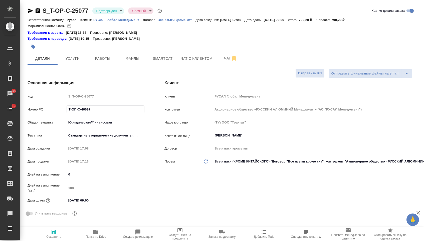
type textarea "x"
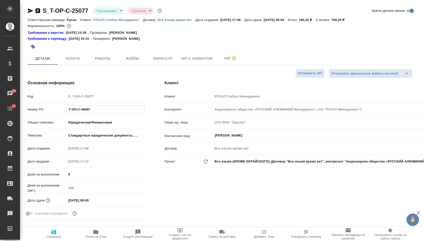
type textarea "x"
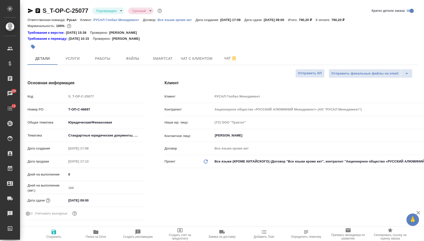
type textarea "x"
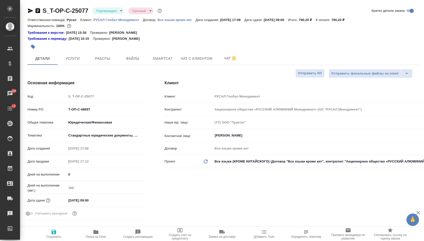
type textarea "x"
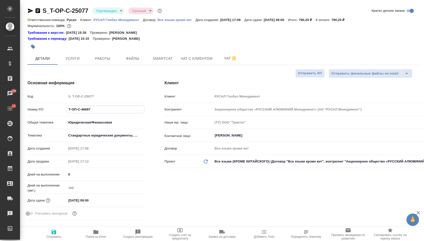
type textarea "x"
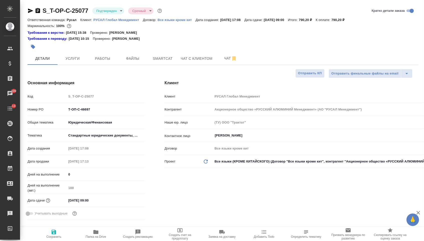
type textarea "x"
